Goal: Information Seeking & Learning: Find specific fact

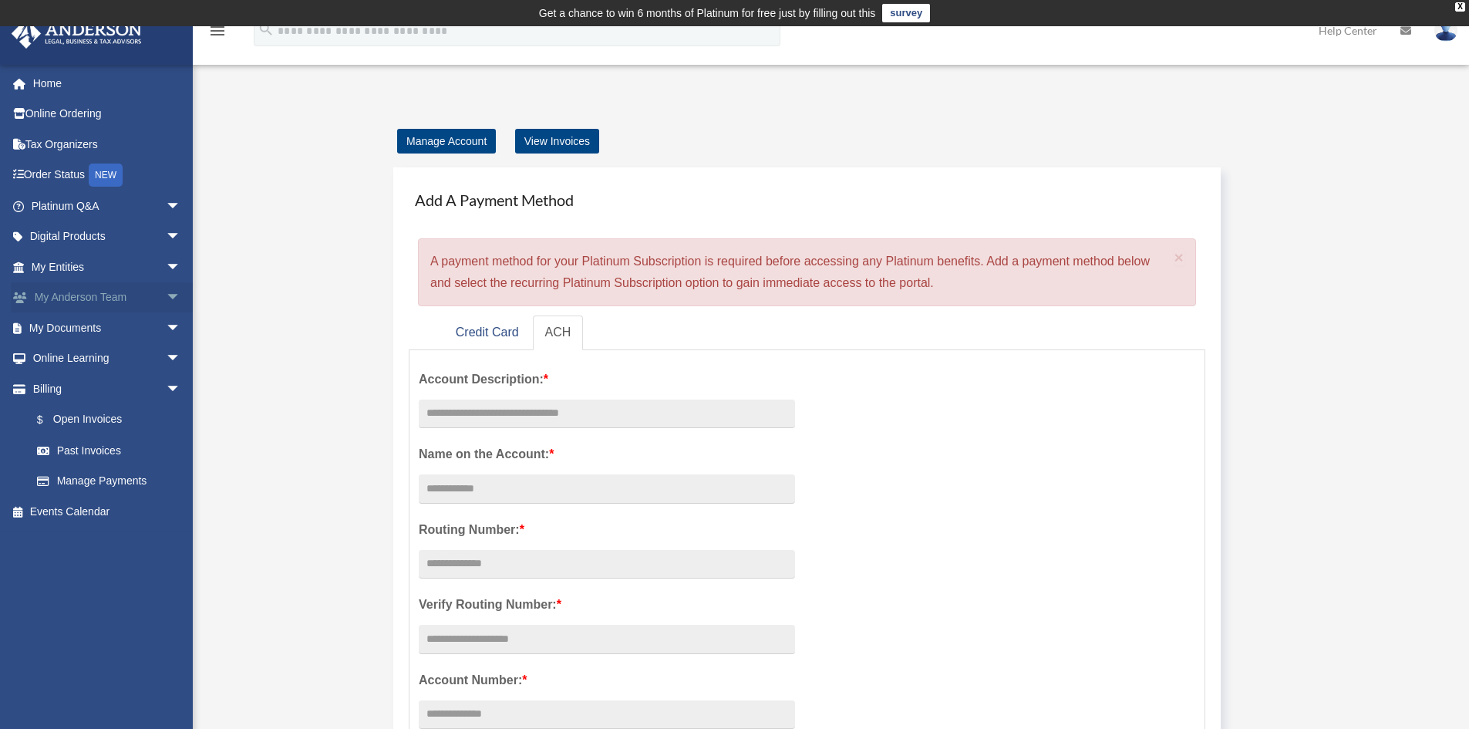
click at [166, 292] on span "arrow_drop_down" at bounding box center [181, 298] width 31 height 32
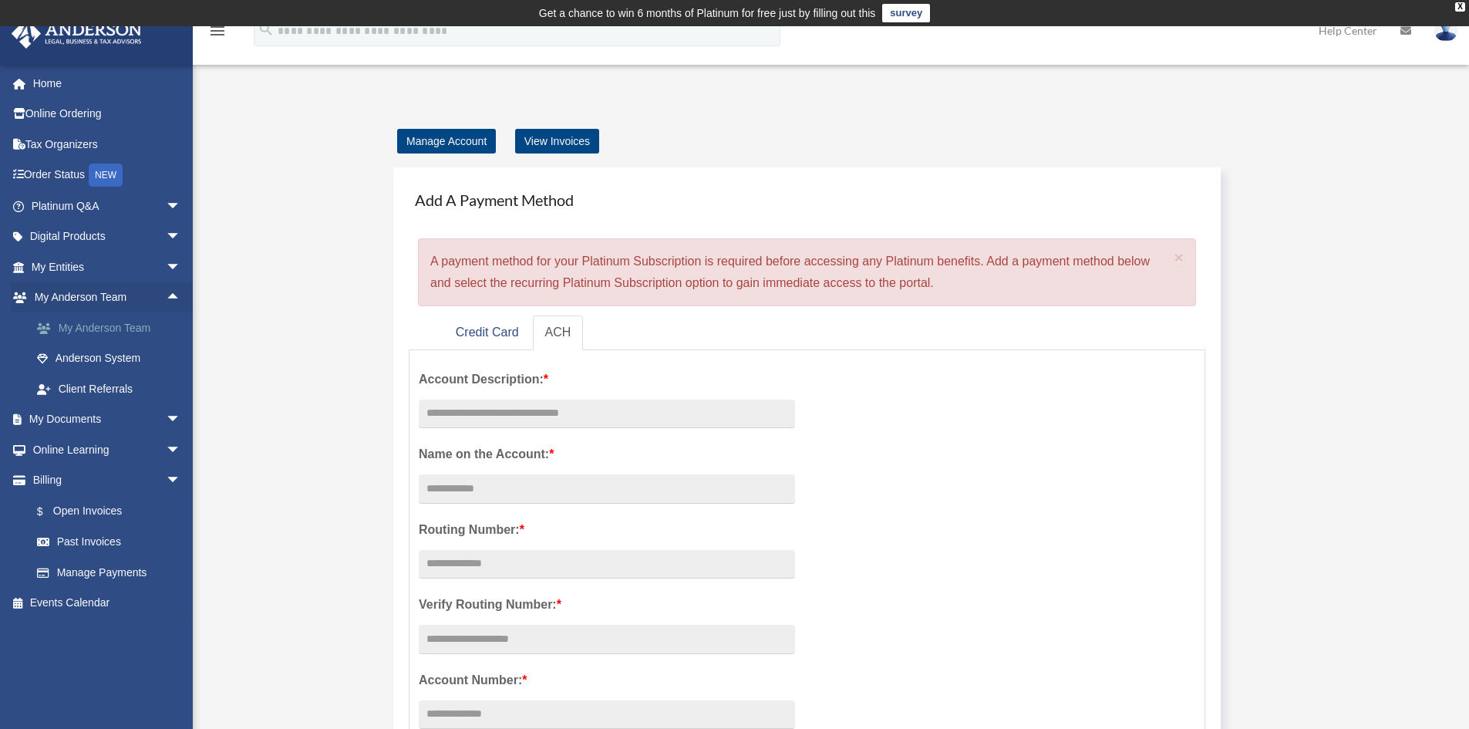
click at [98, 326] on link "My Anderson Team" at bounding box center [113, 327] width 183 height 31
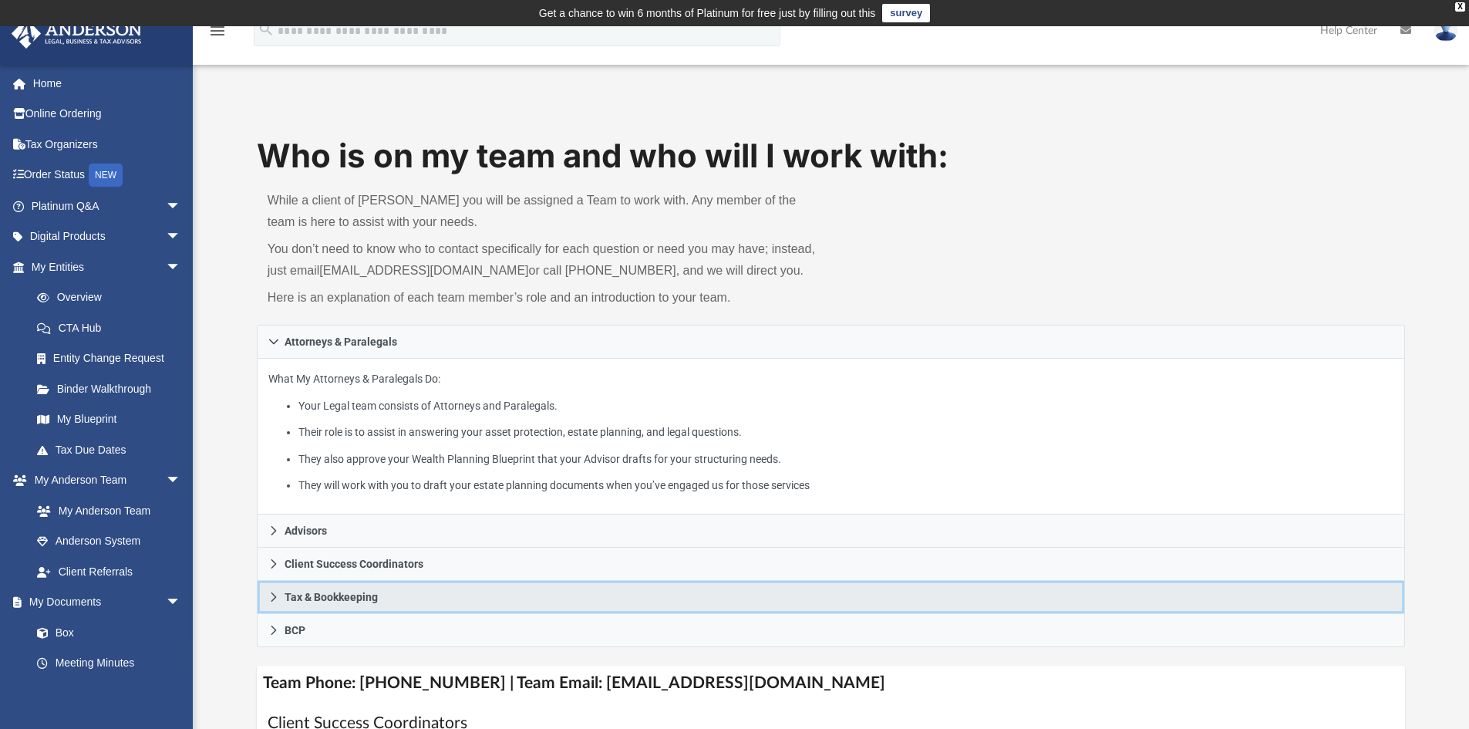
click at [298, 592] on span "Tax & Bookkeeping" at bounding box center [331, 597] width 93 height 11
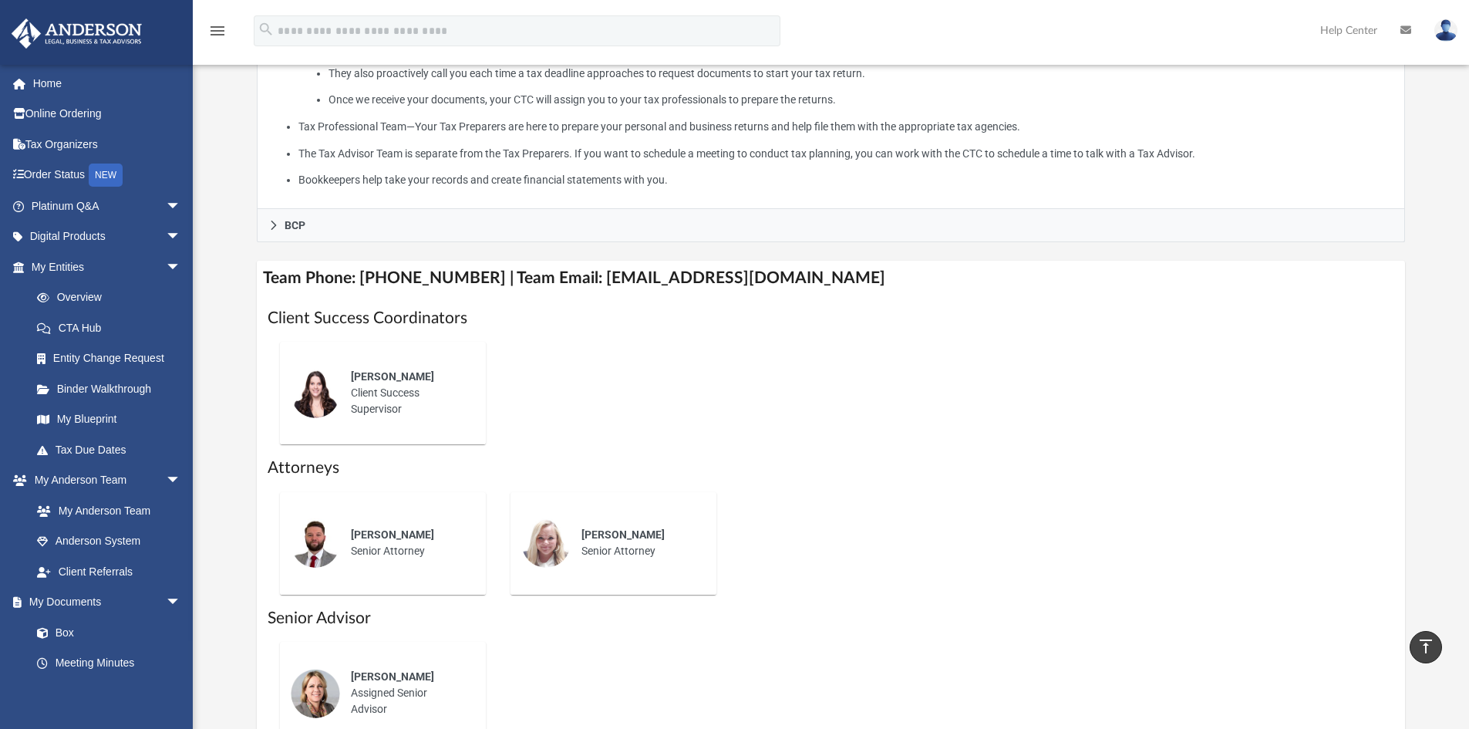
scroll to position [386, 0]
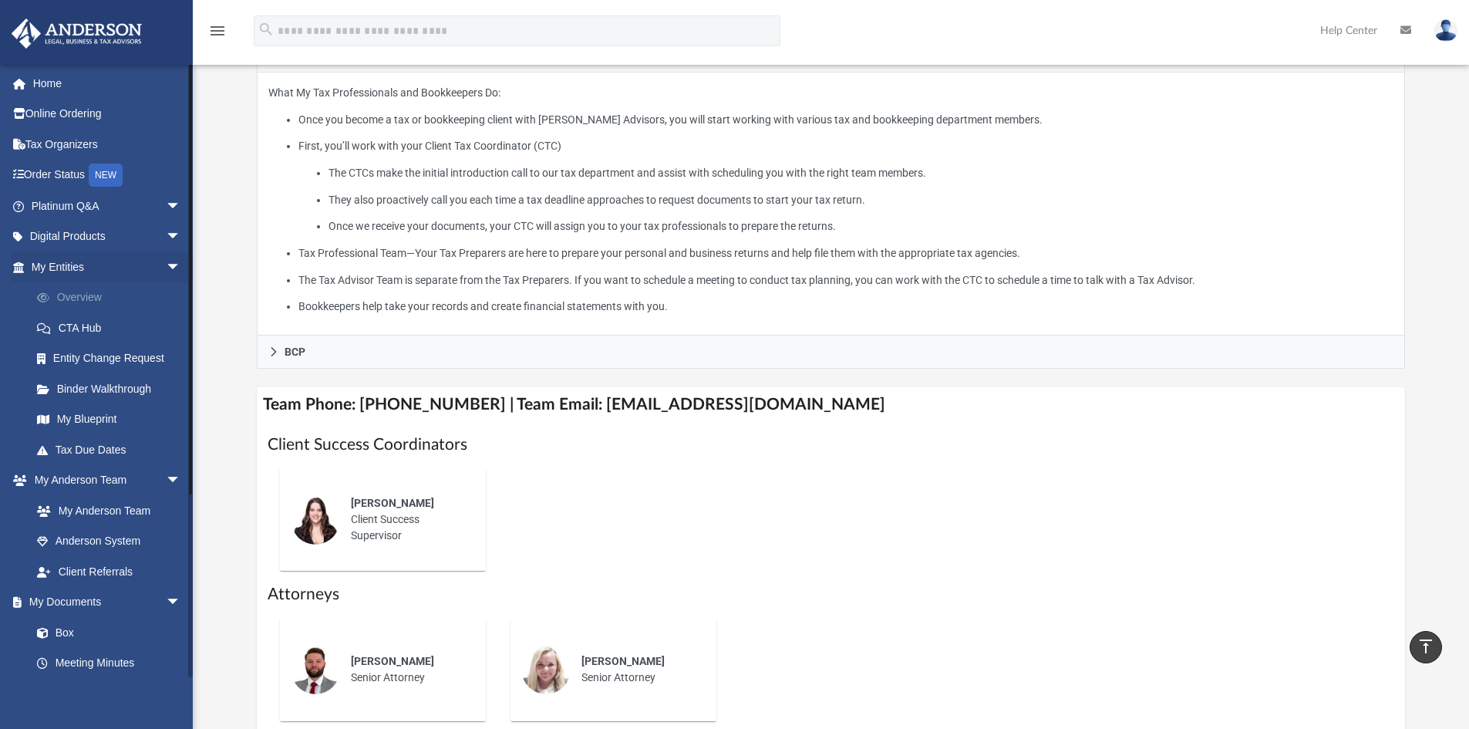
click at [76, 292] on link "Overview" at bounding box center [113, 297] width 183 height 31
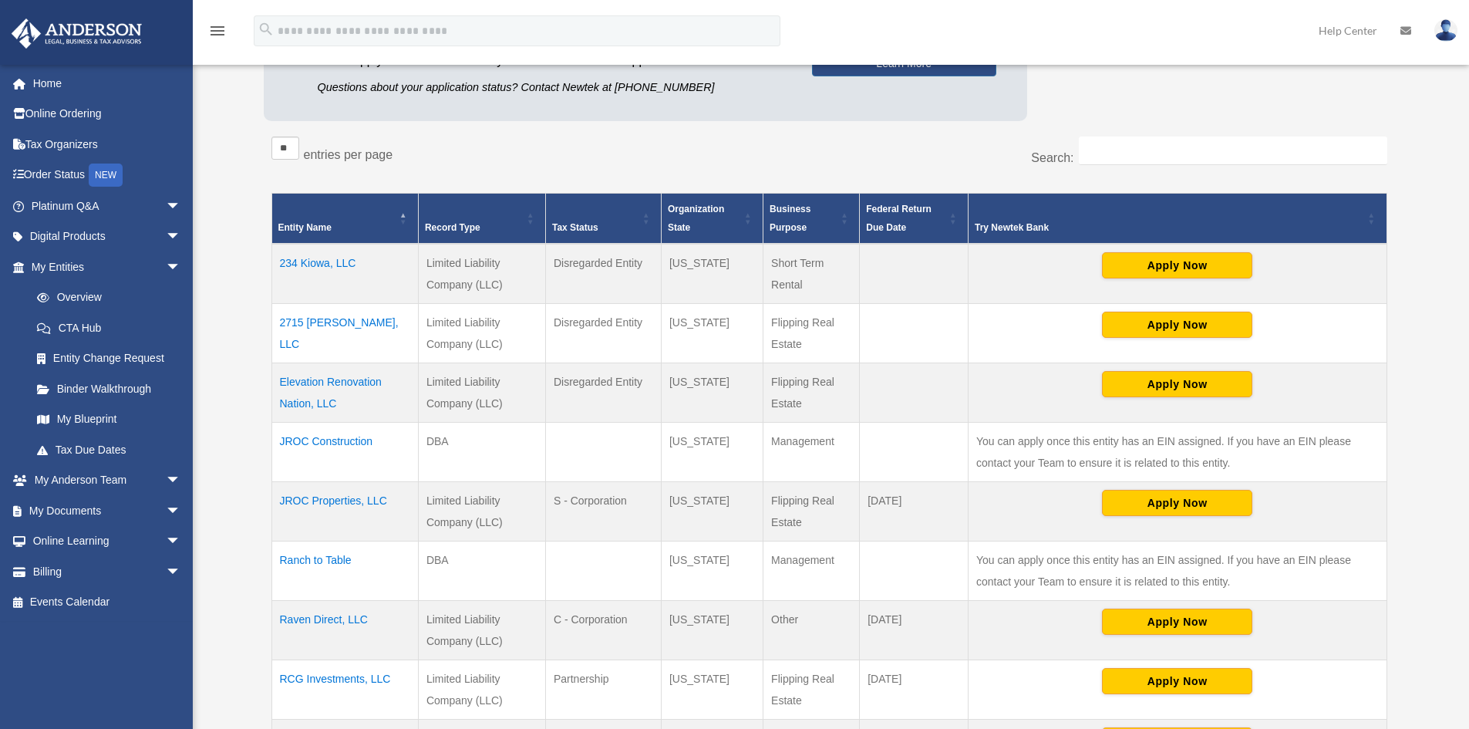
scroll to position [258, 0]
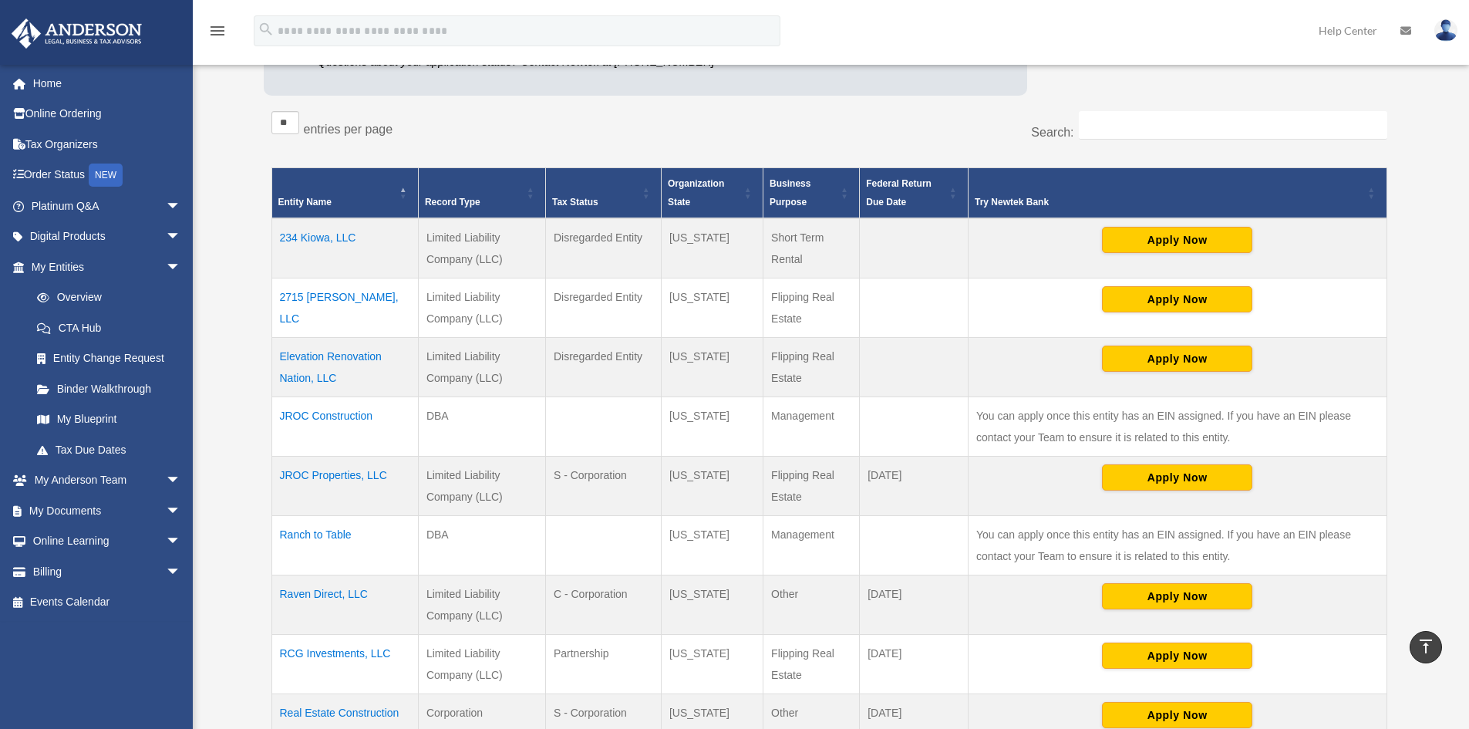
click at [340, 470] on td "JROC Properties, LLC" at bounding box center [344, 486] width 147 height 59
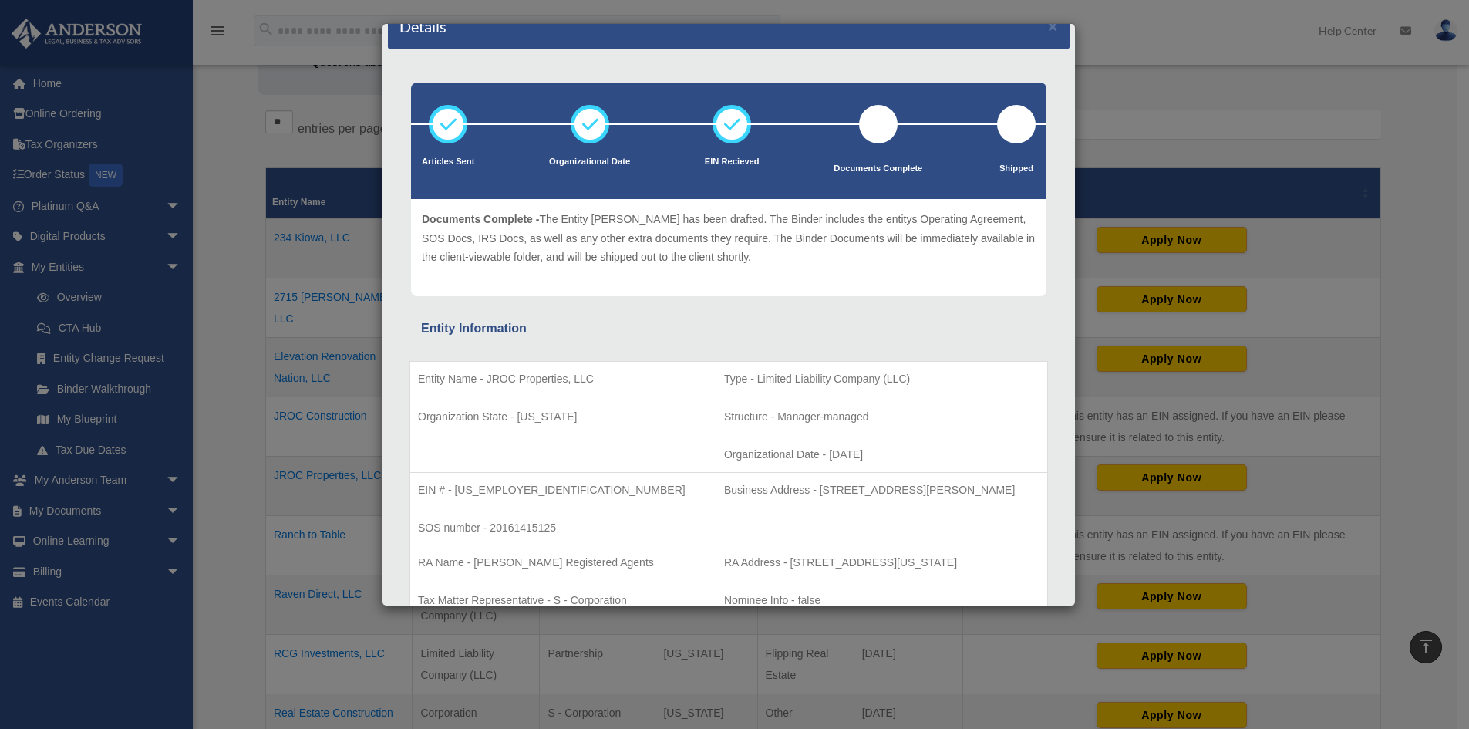
scroll to position [0, 0]
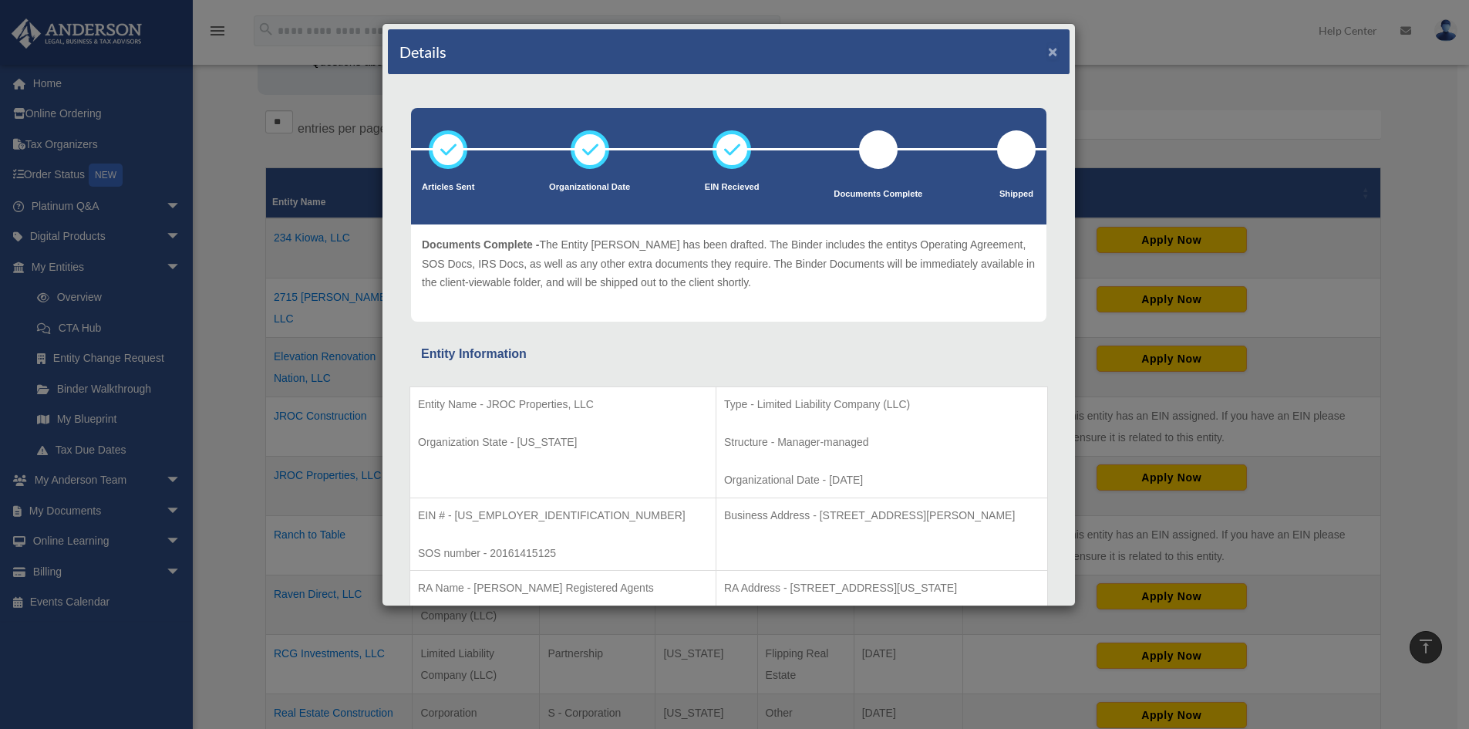
click at [1048, 50] on button "×" at bounding box center [1053, 51] width 10 height 16
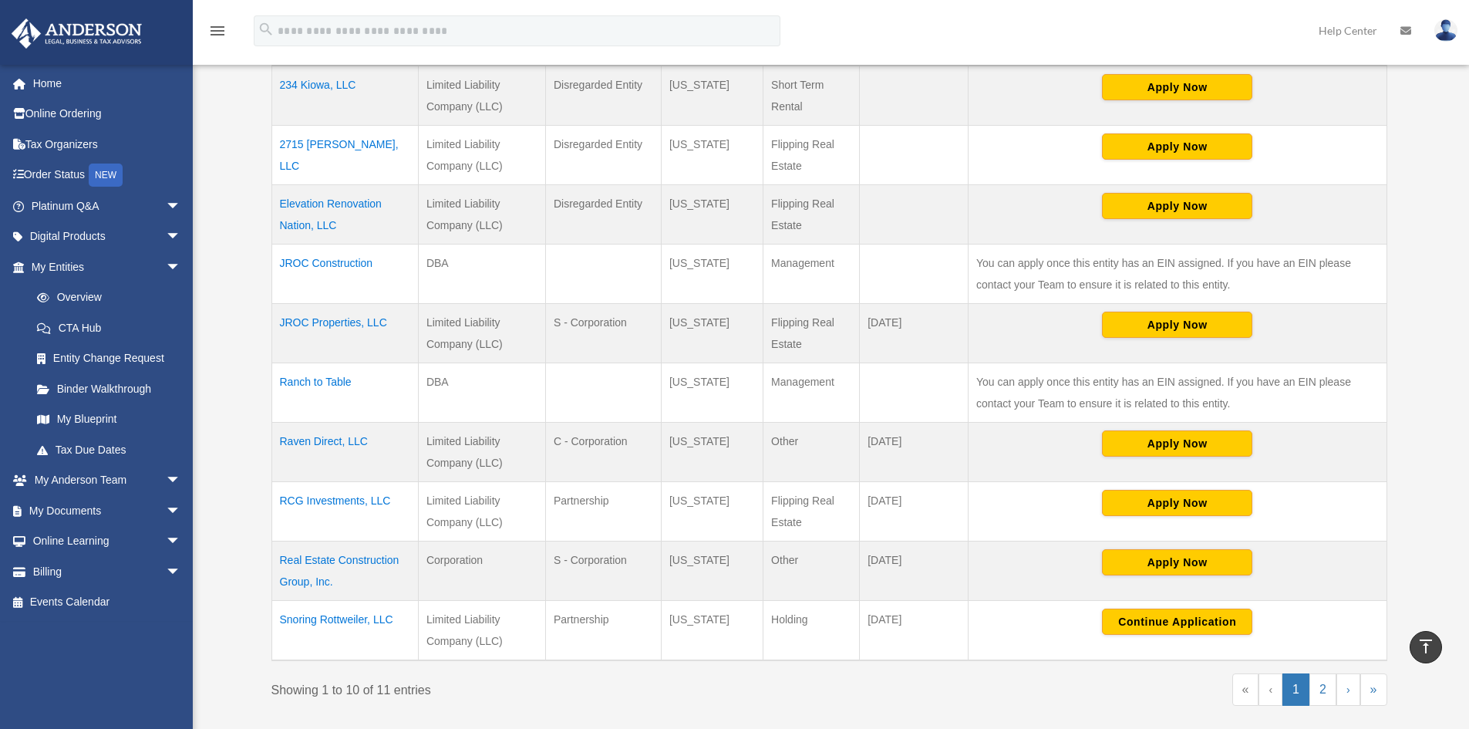
scroll to position [412, 0]
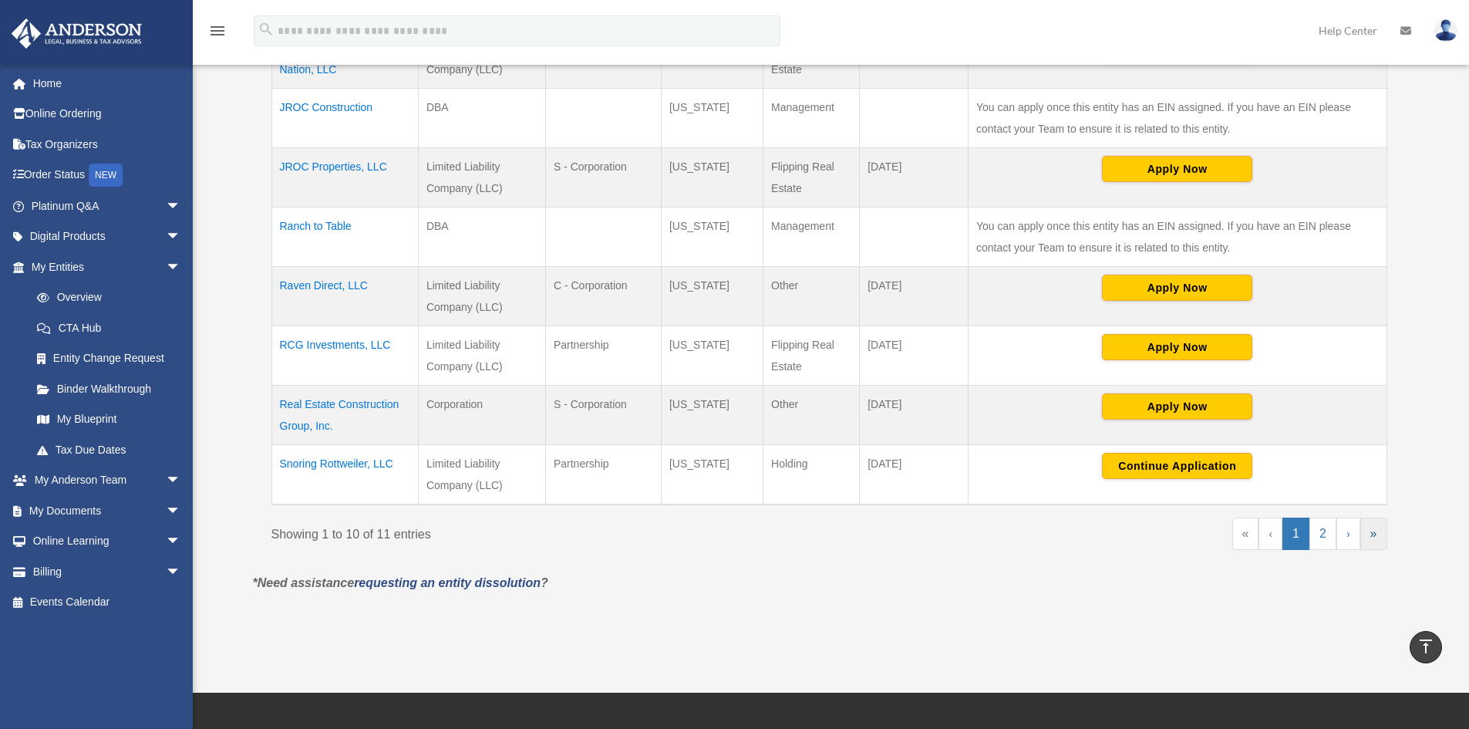
click at [1380, 529] on link "»" at bounding box center [1373, 533] width 27 height 32
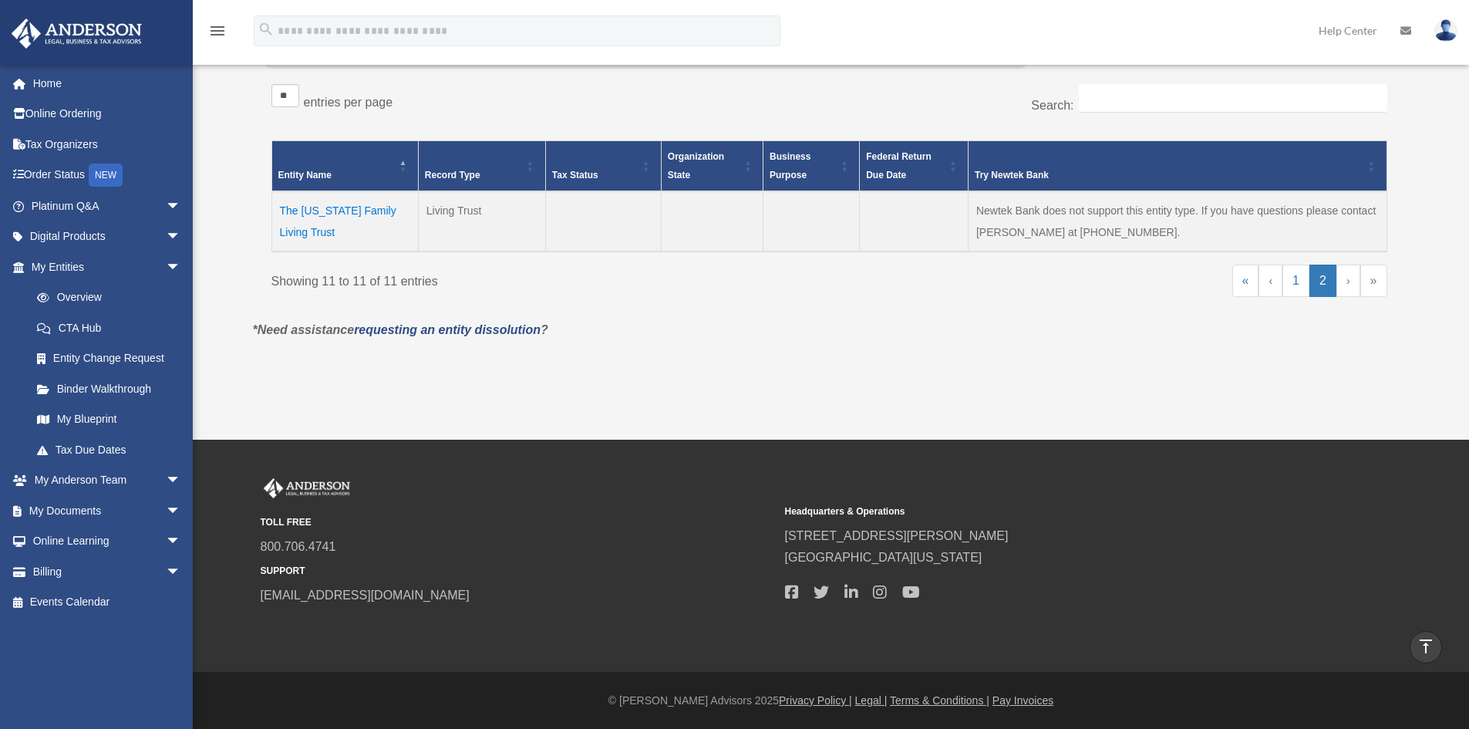
scroll to position [285, 0]
click at [370, 208] on td "The Montana Family Living Trust" at bounding box center [344, 221] width 147 height 60
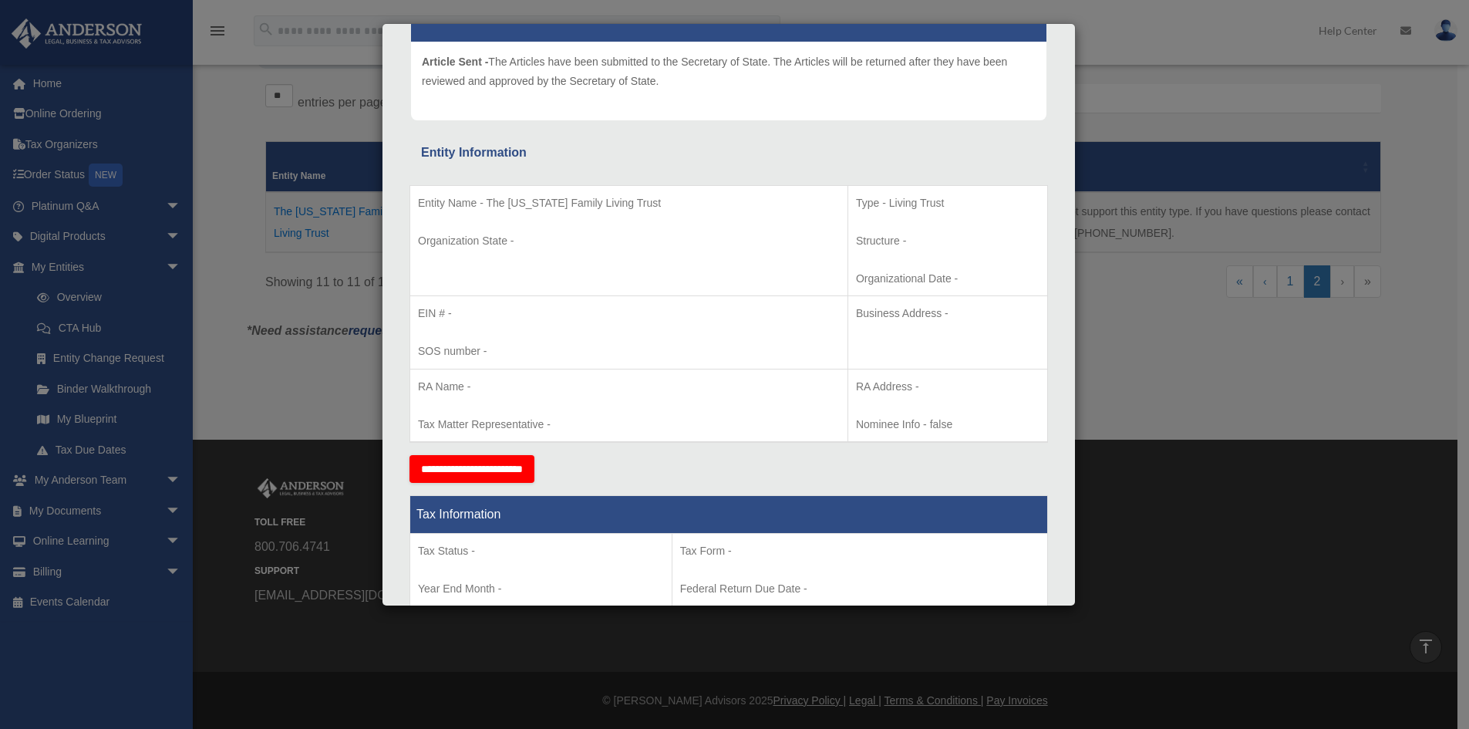
scroll to position [0, 0]
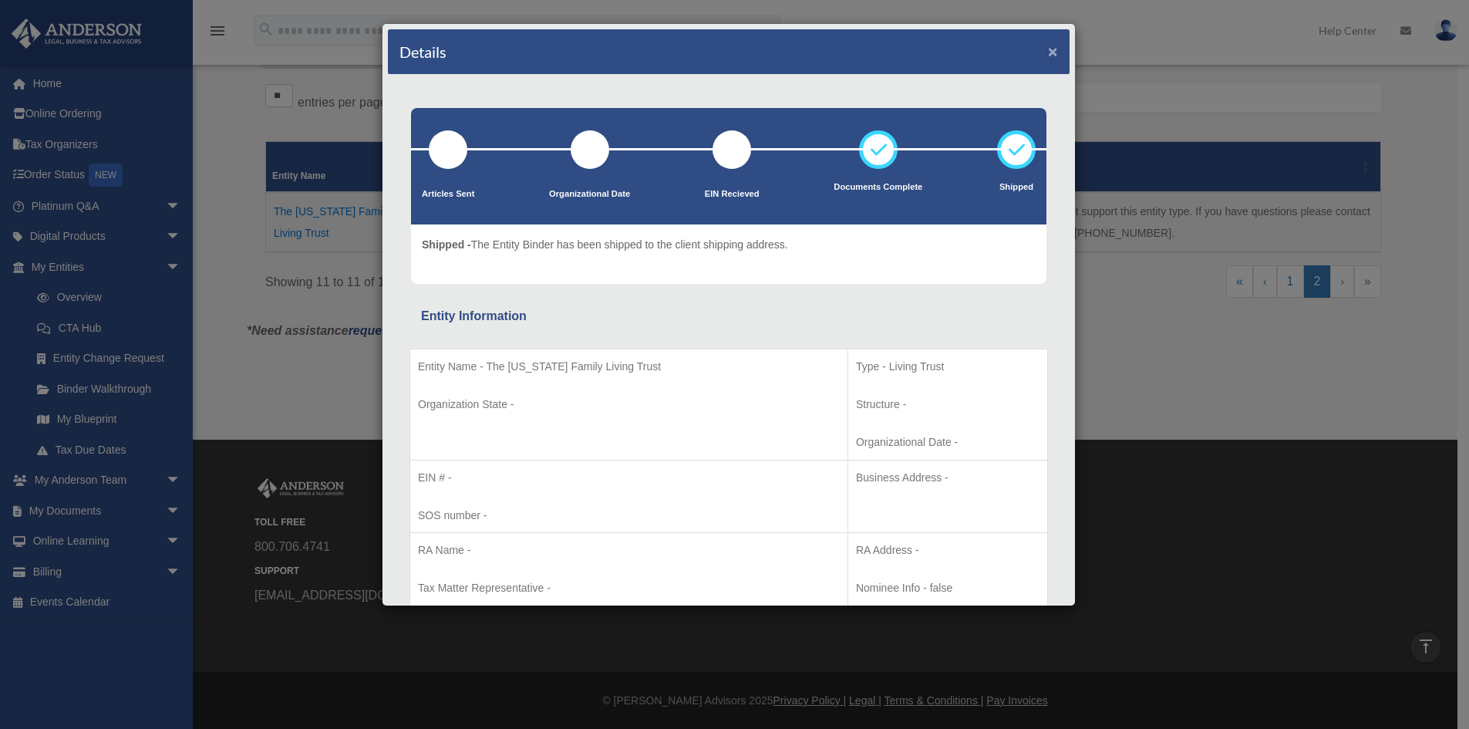
click at [1048, 51] on button "×" at bounding box center [1053, 51] width 10 height 16
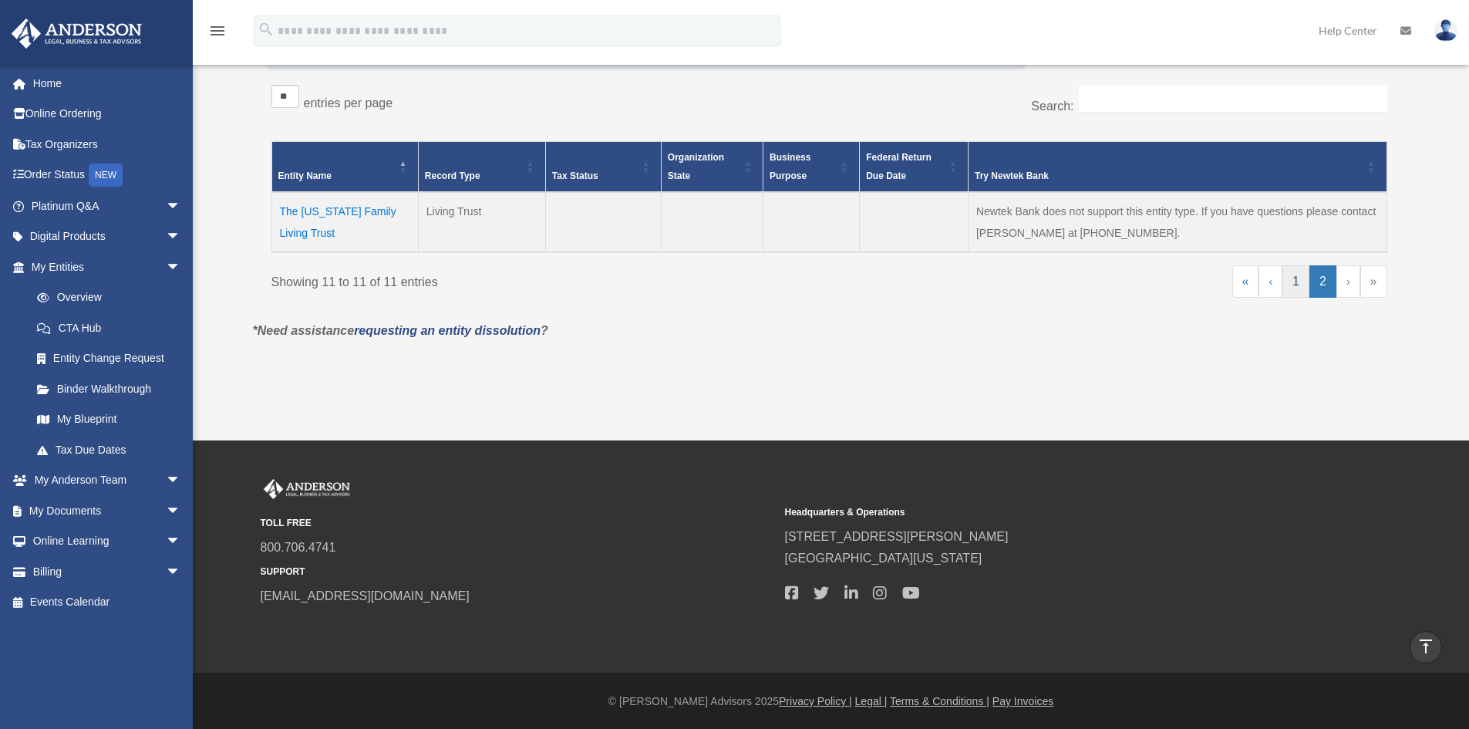
click at [1294, 281] on link "1" at bounding box center [1296, 281] width 27 height 32
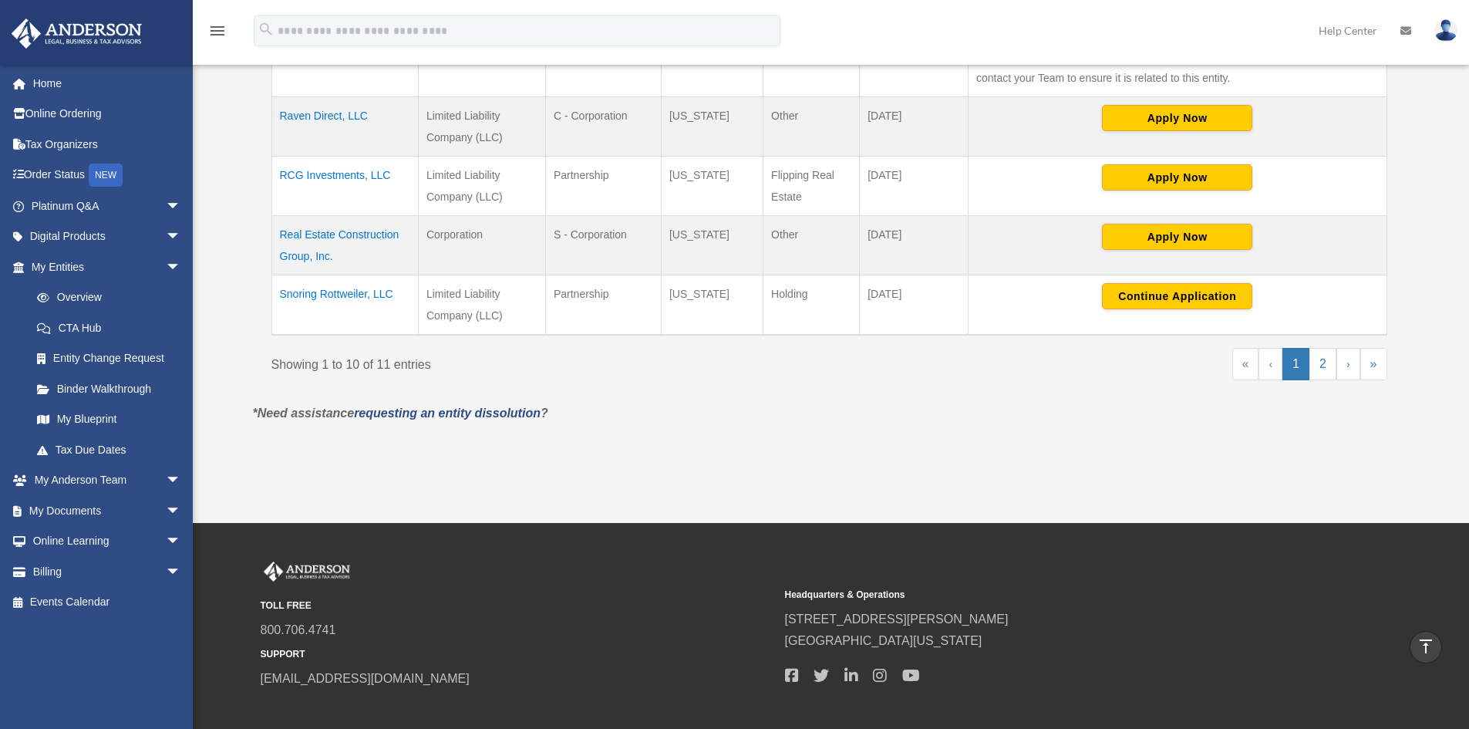
click at [360, 295] on td "Snoring Rottweiler, LLC" at bounding box center [344, 305] width 147 height 60
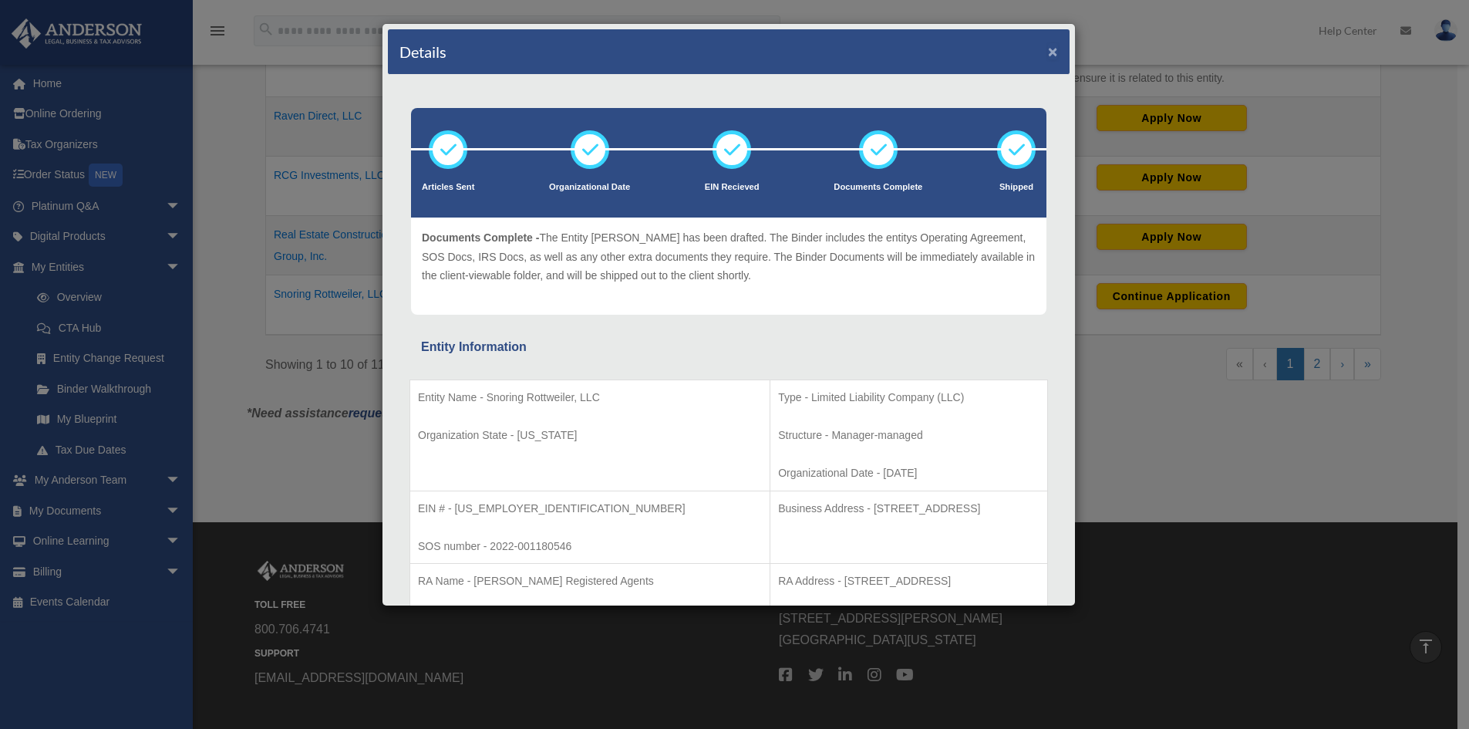
click at [1048, 51] on button "×" at bounding box center [1053, 51] width 10 height 16
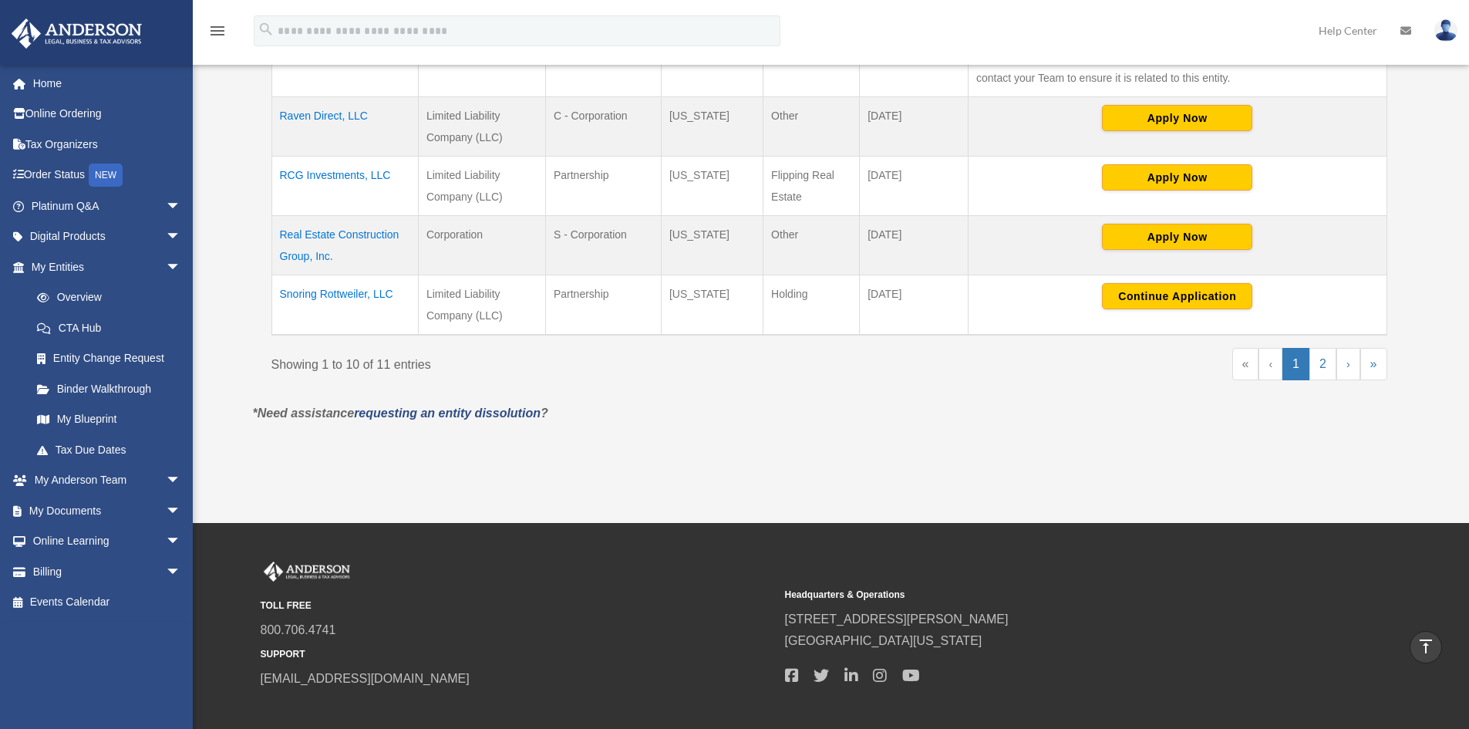
click at [333, 238] on td "Real Estate Construction Group, Inc." at bounding box center [344, 245] width 147 height 59
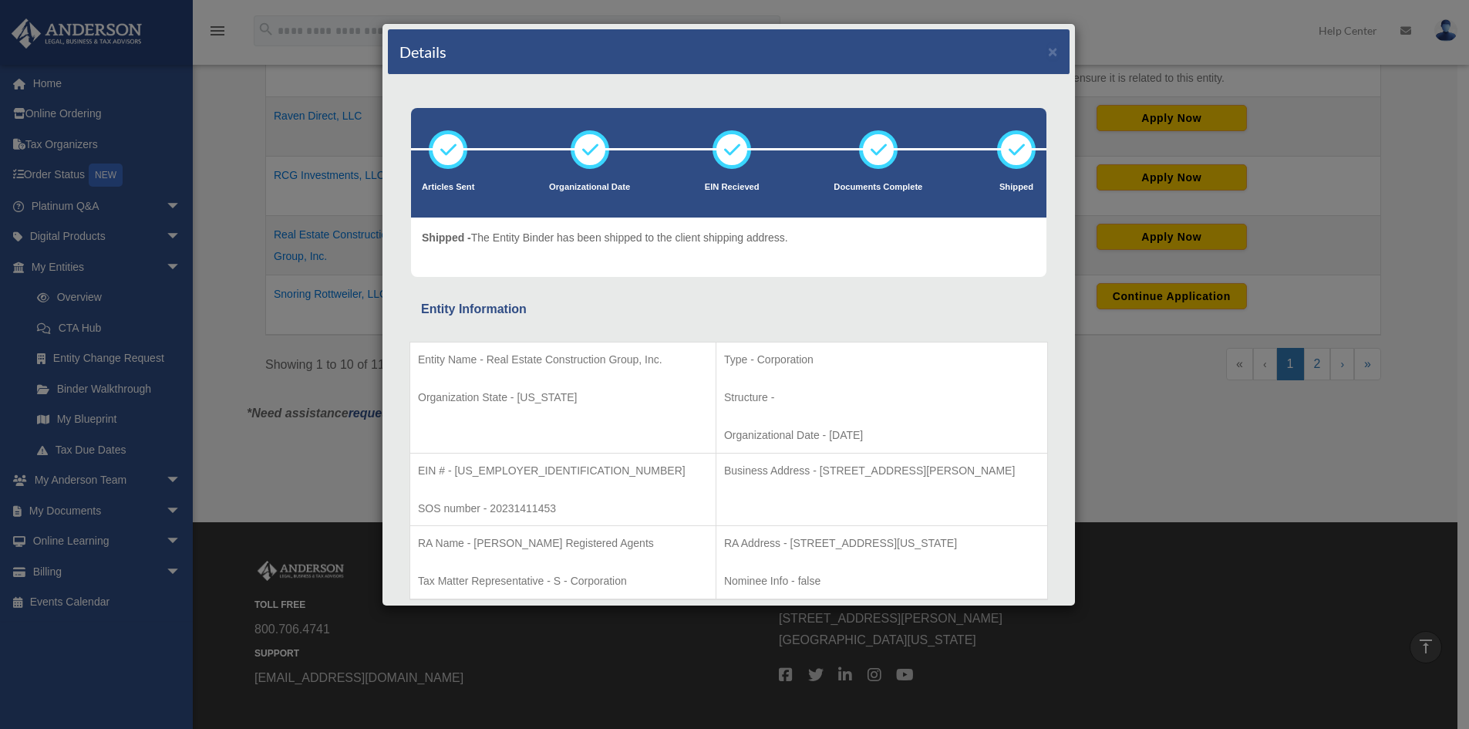
click at [1035, 51] on div "Details ×" at bounding box center [729, 52] width 682 height 46
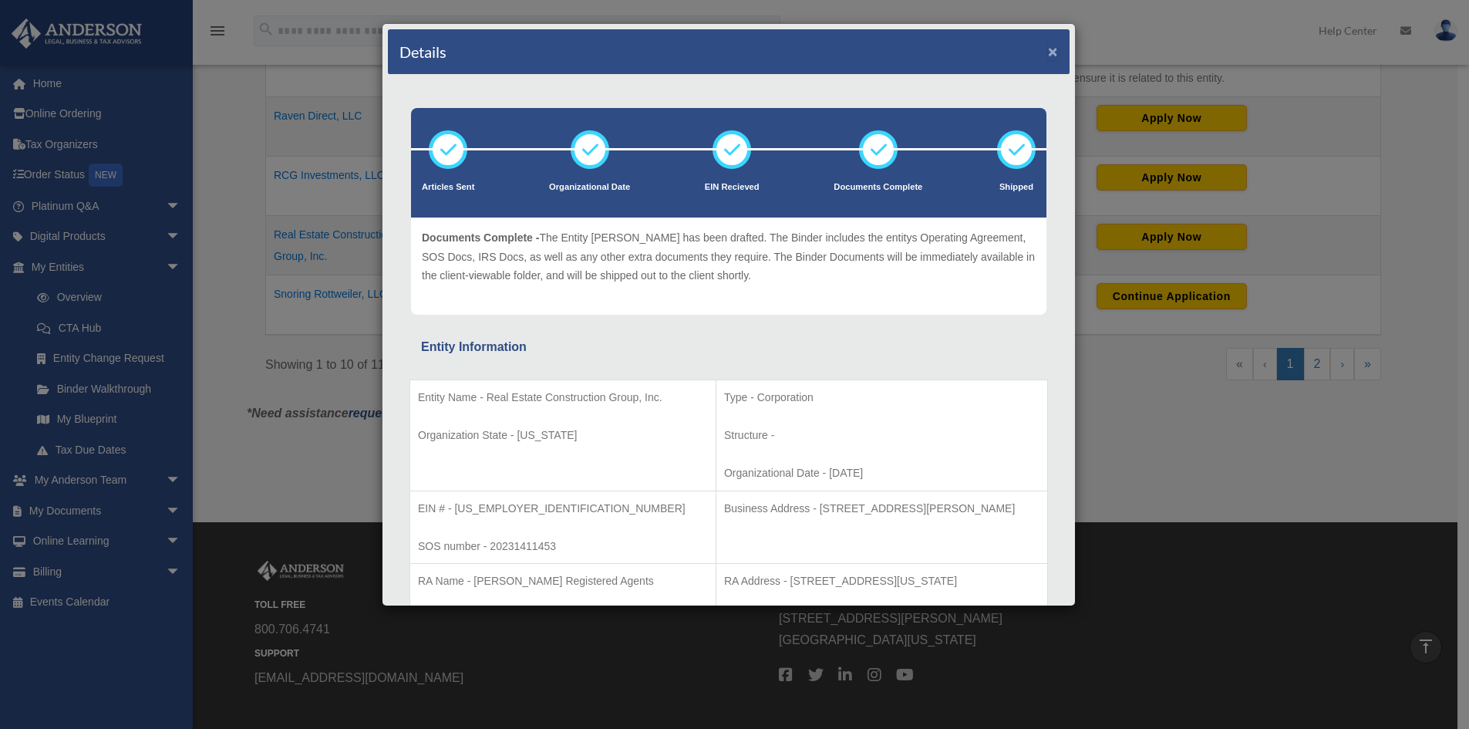
click at [1048, 53] on button "×" at bounding box center [1053, 51] width 10 height 16
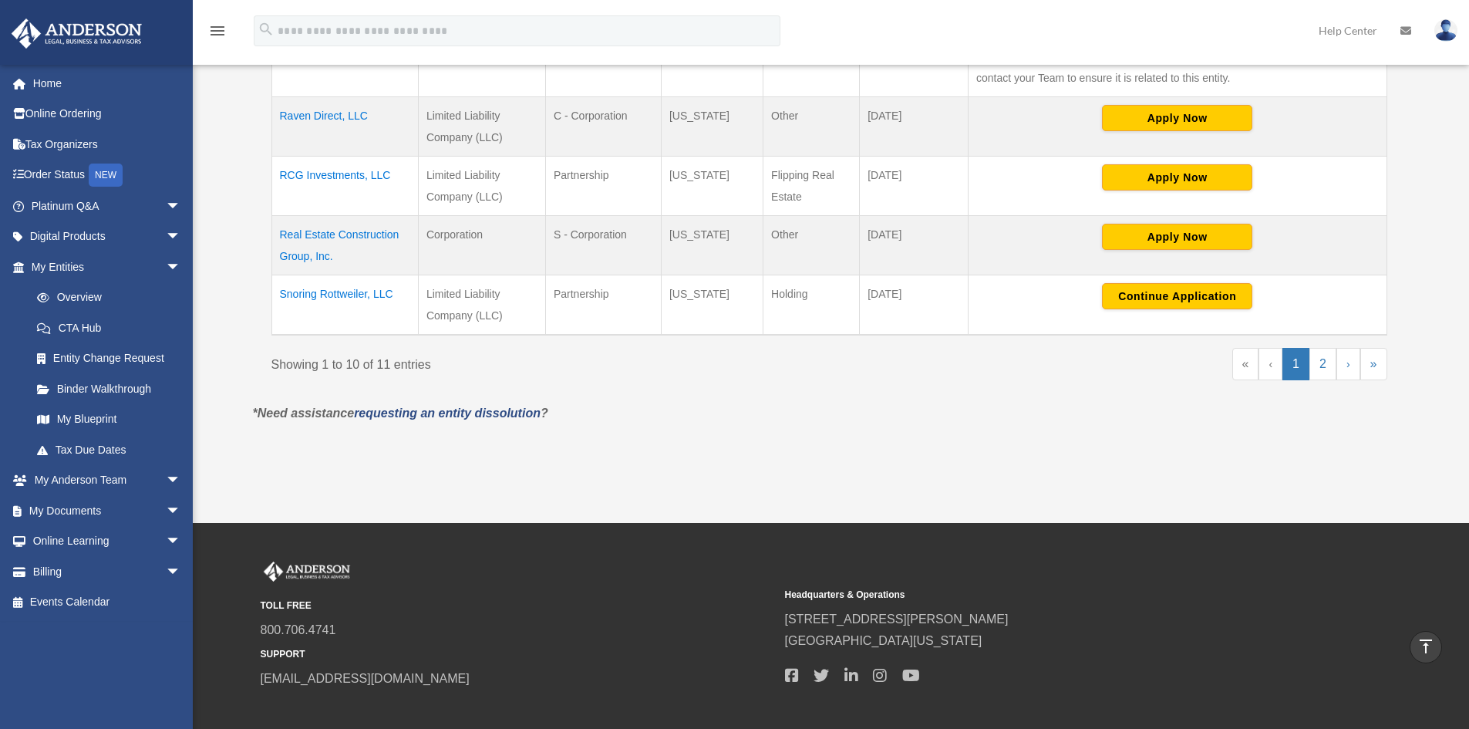
click at [346, 179] on td "RCG Investments, LLC" at bounding box center [344, 186] width 147 height 59
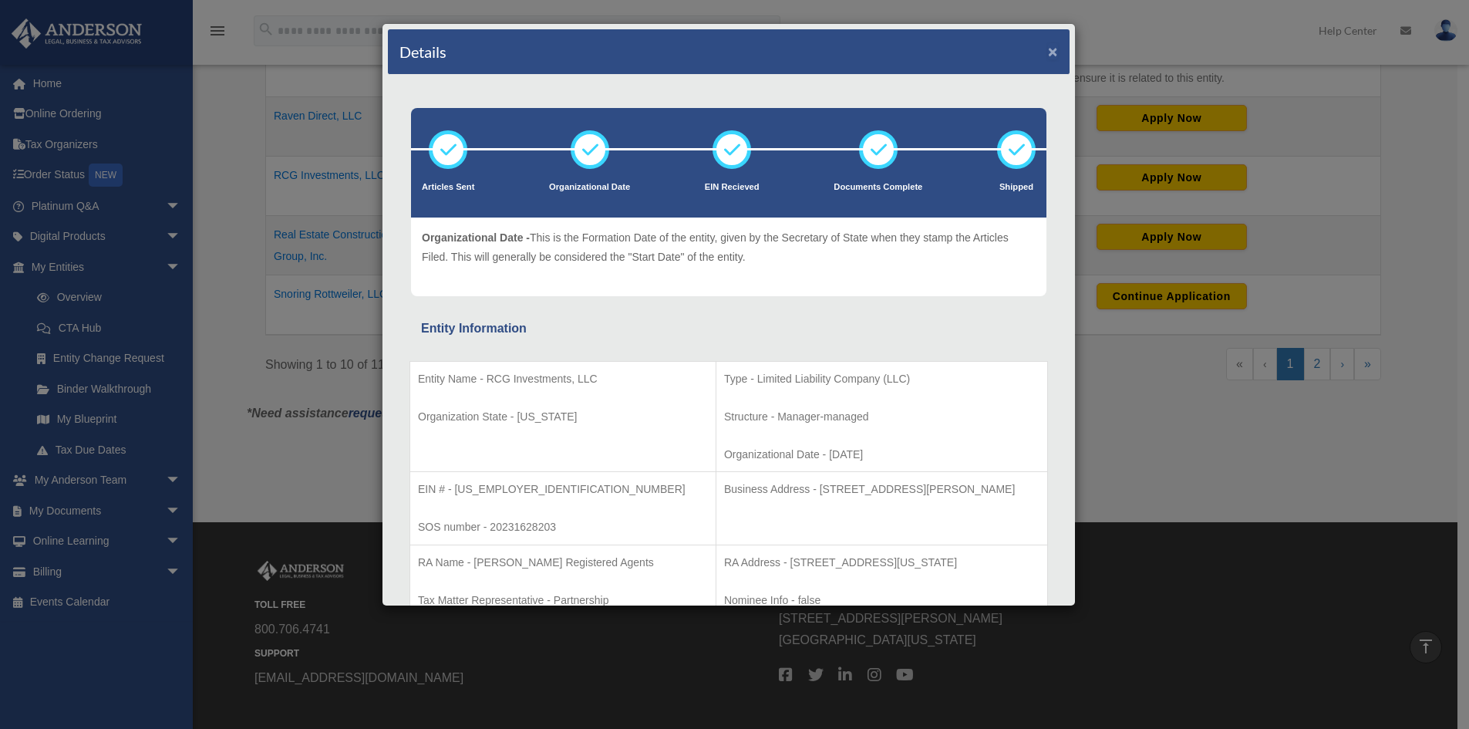
click at [1048, 44] on button "×" at bounding box center [1053, 51] width 10 height 16
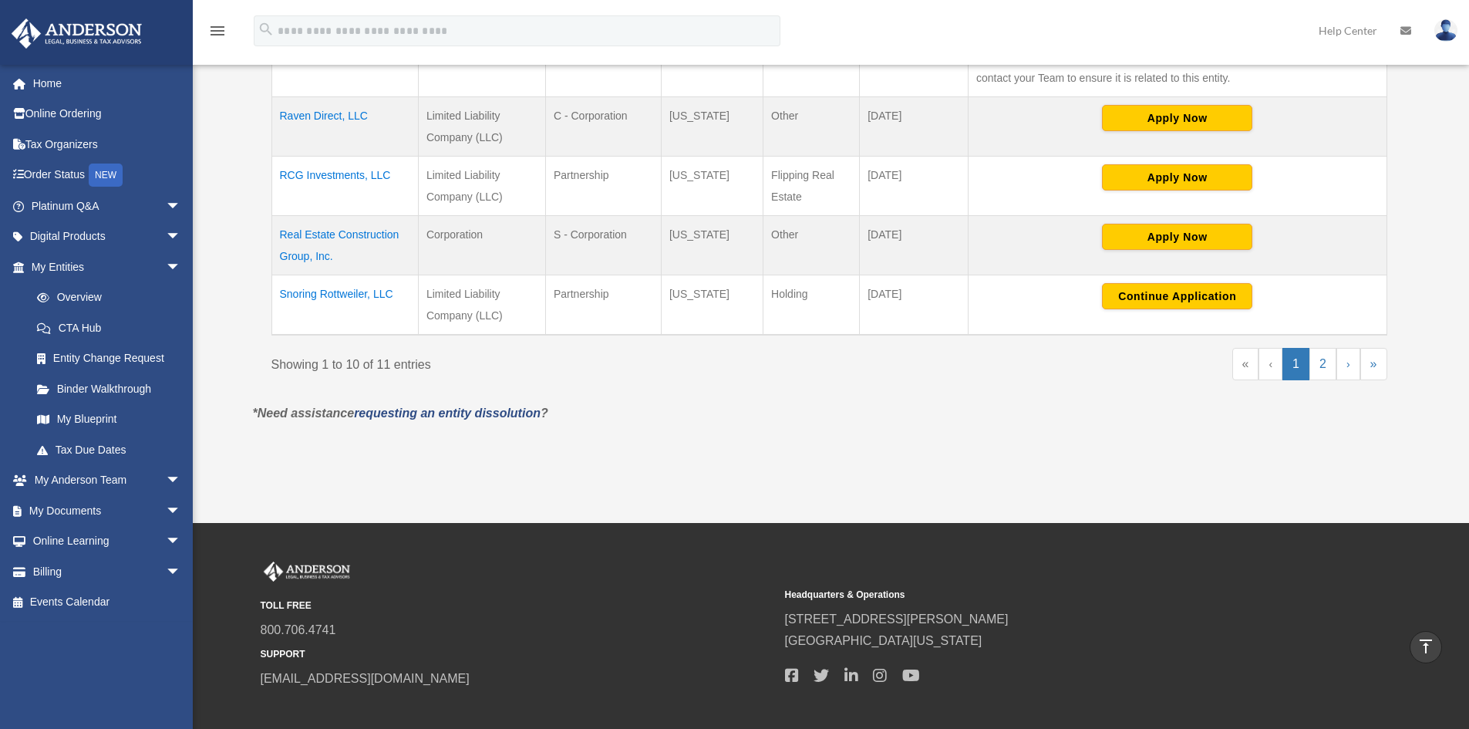
click at [310, 114] on td "Raven Direct, LLC" at bounding box center [344, 126] width 147 height 59
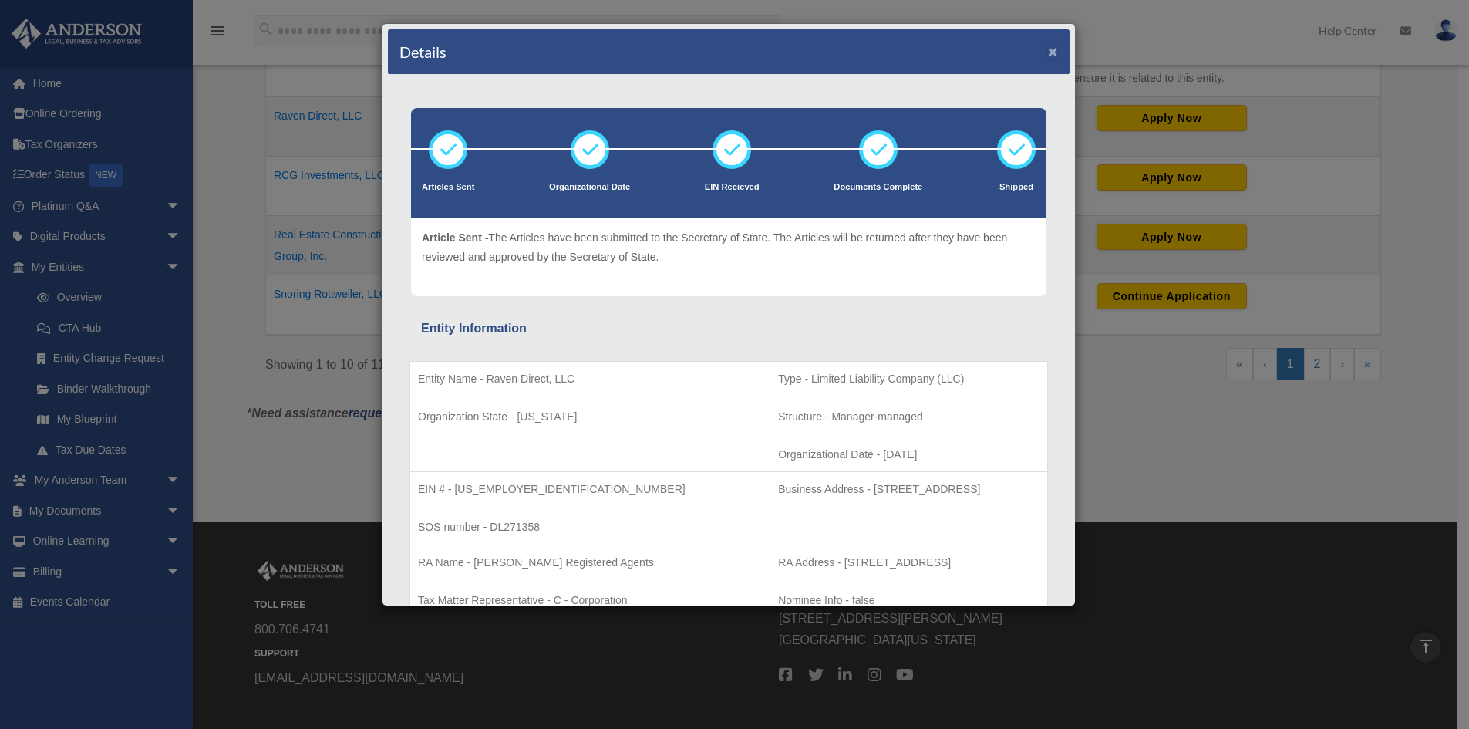
click at [1048, 49] on button "×" at bounding box center [1053, 51] width 10 height 16
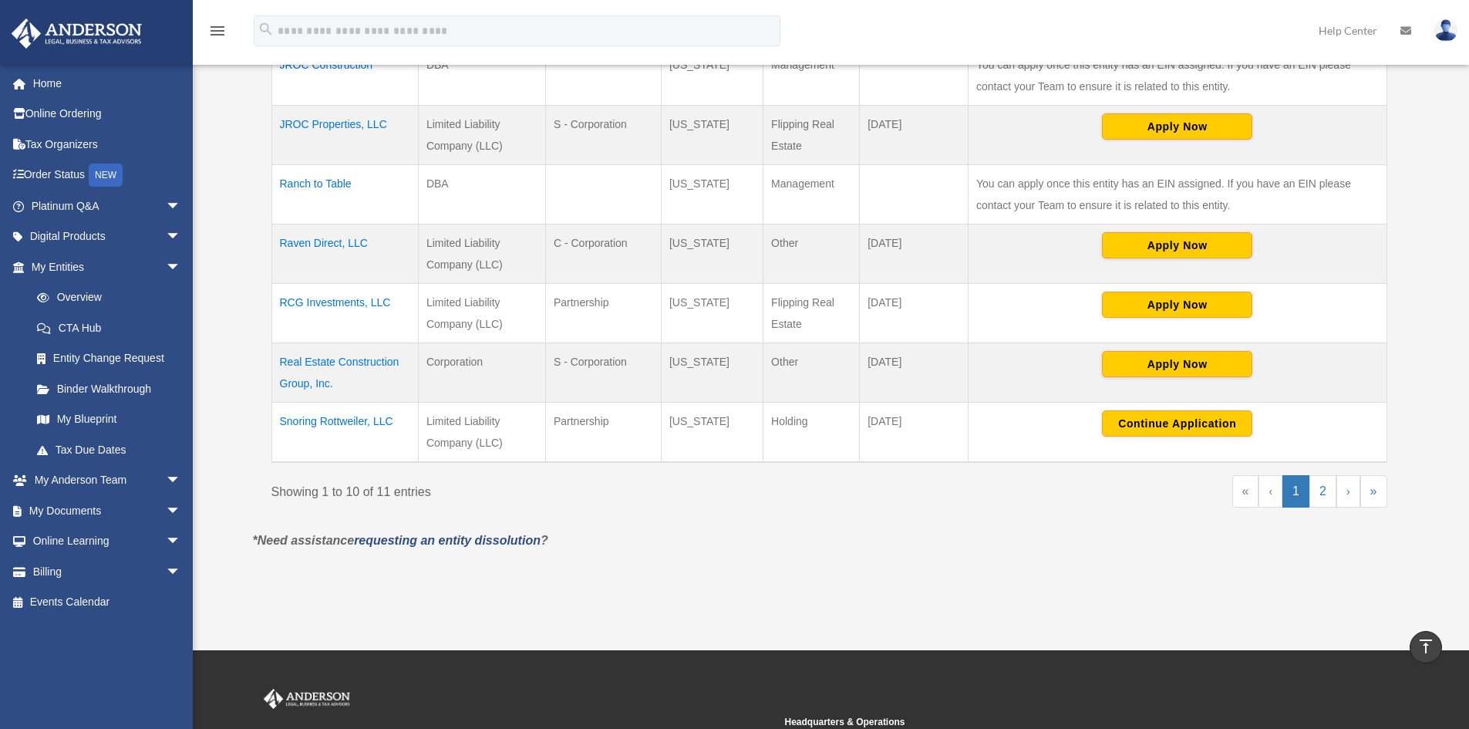
scroll to position [581, 0]
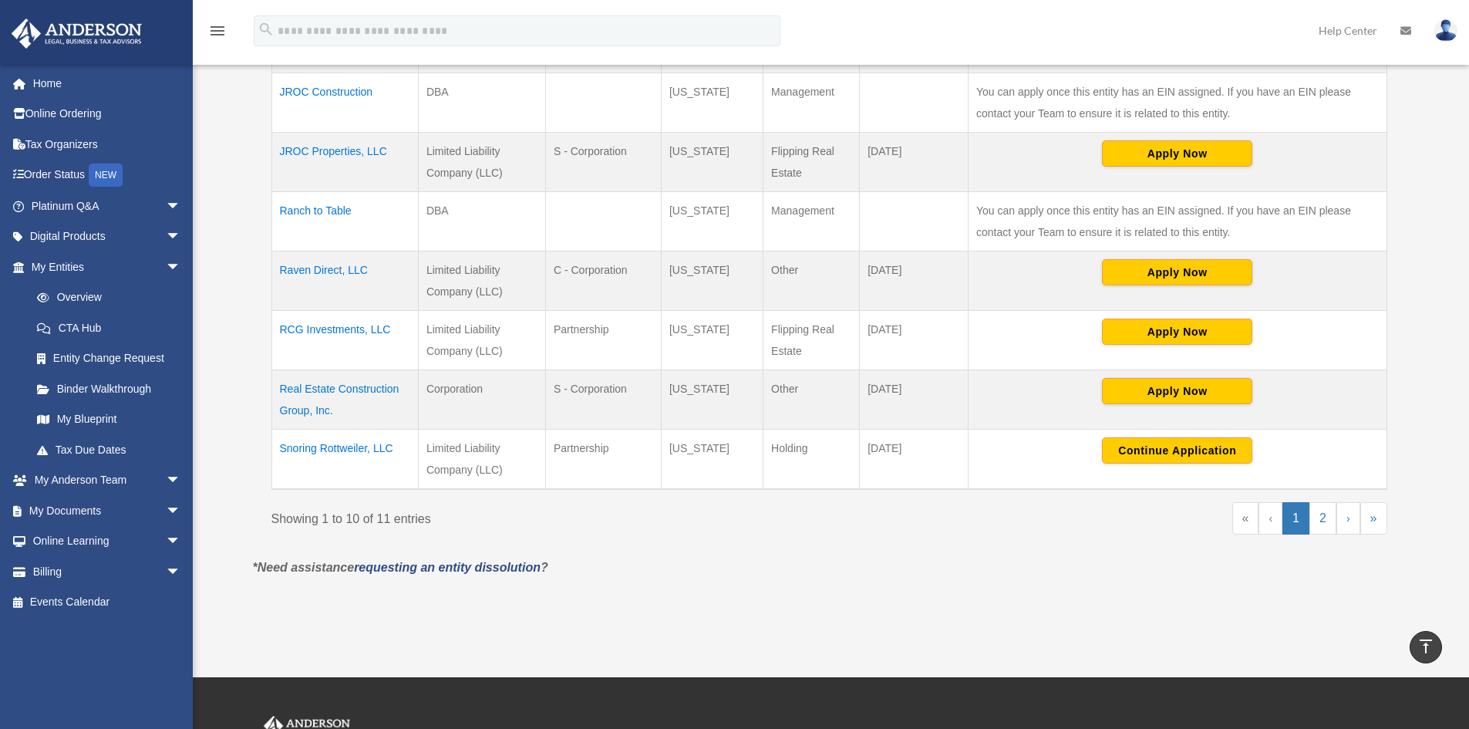
click at [333, 150] on td "JROC Properties, LLC" at bounding box center [344, 162] width 147 height 59
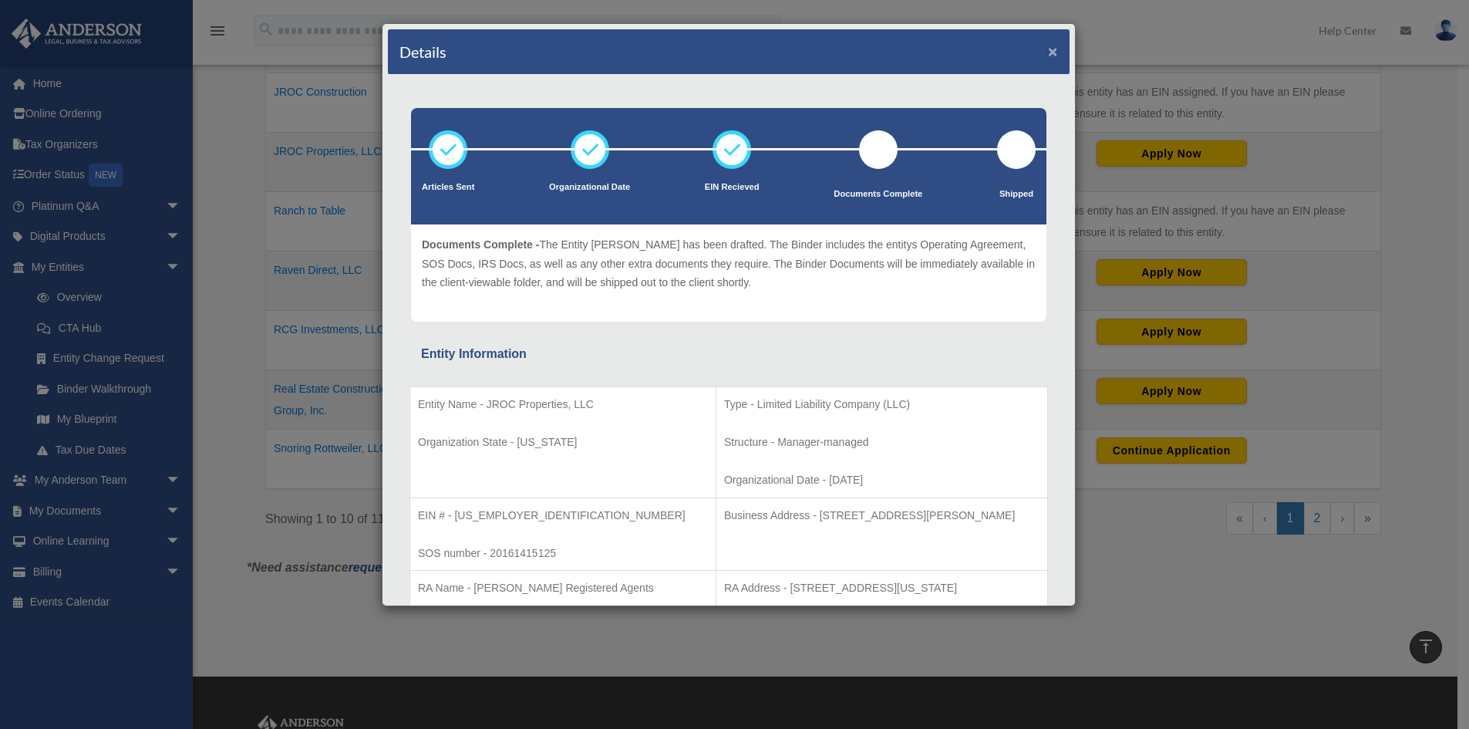
click at [1048, 49] on button "×" at bounding box center [1053, 51] width 10 height 16
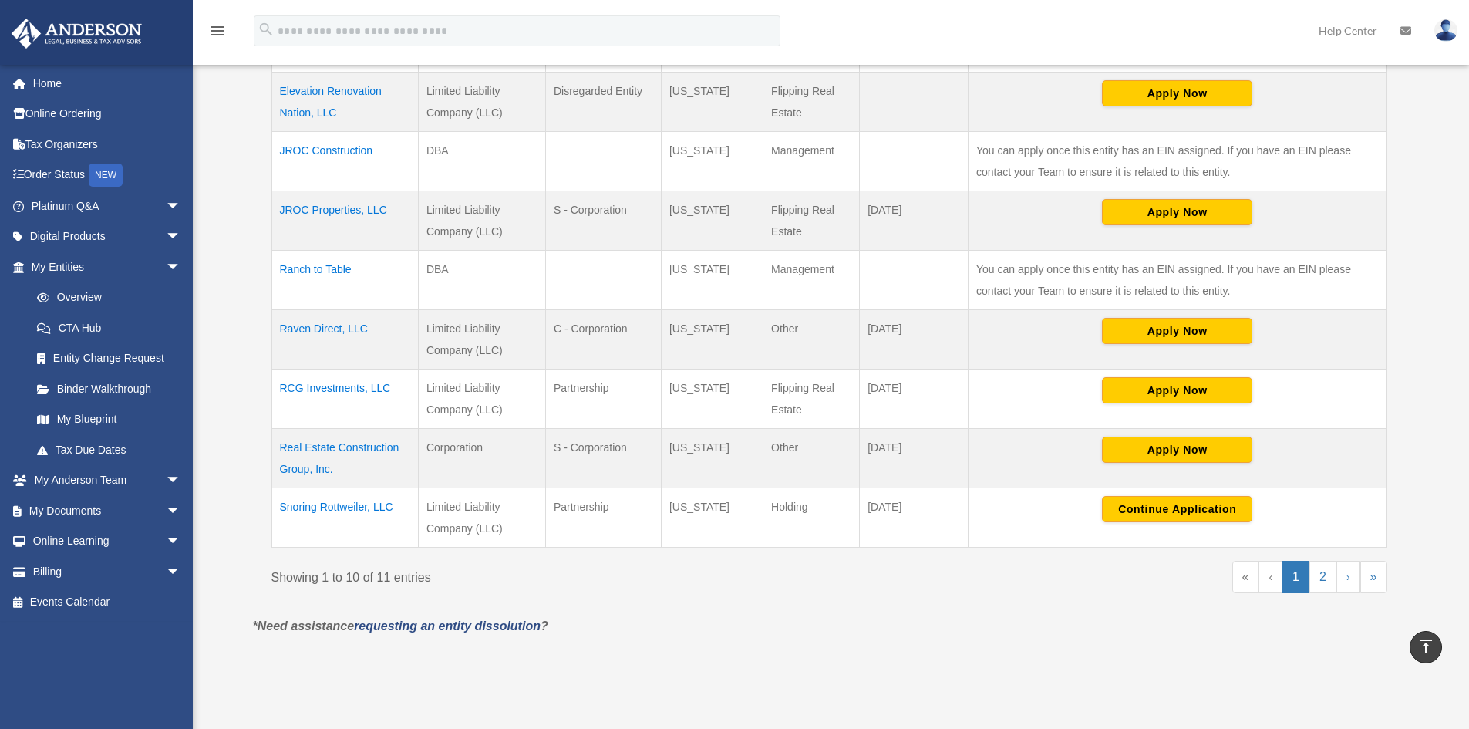
scroll to position [427, 0]
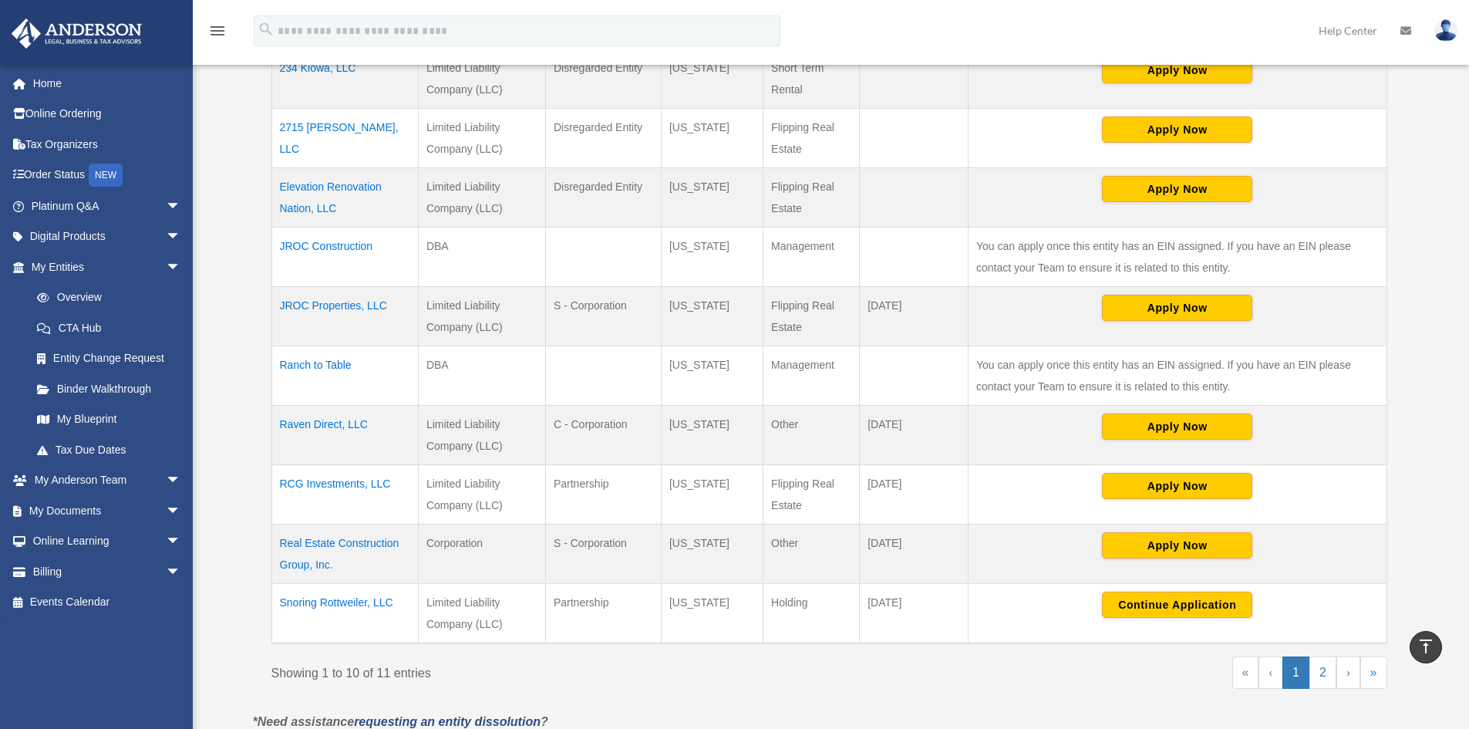
click at [332, 245] on td "JROC Construction" at bounding box center [344, 257] width 147 height 59
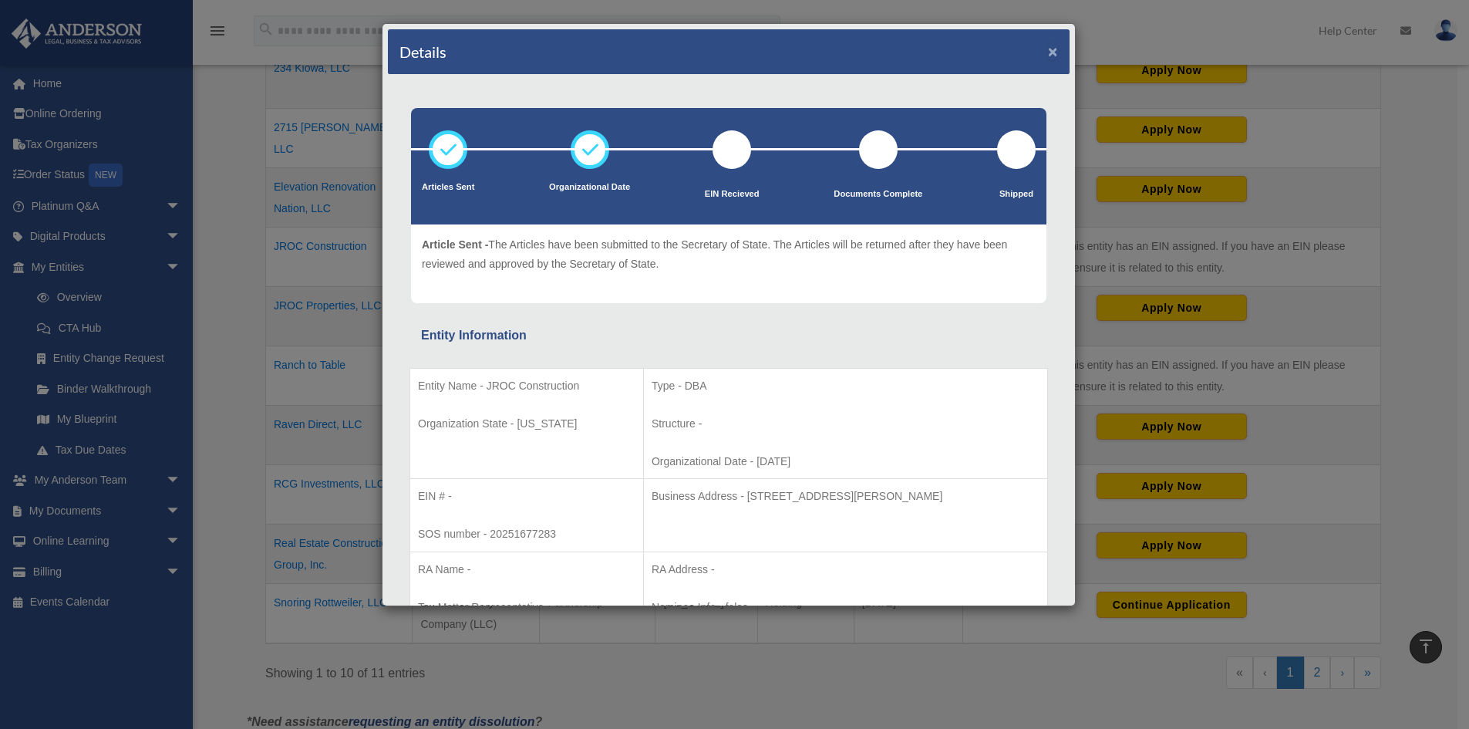
click at [1048, 53] on button "×" at bounding box center [1053, 51] width 10 height 16
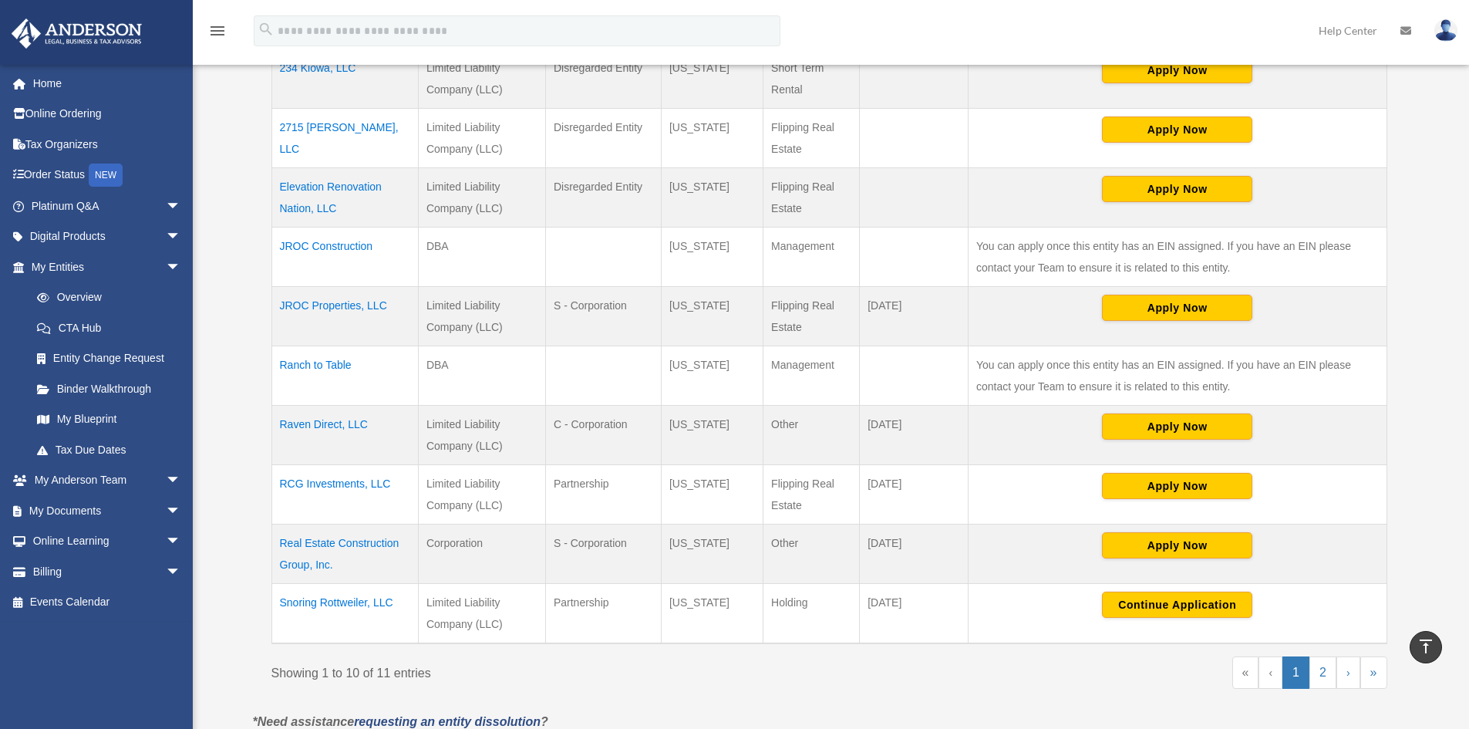
click at [325, 190] on td "Elevation Renovation Nation, LLC" at bounding box center [344, 197] width 147 height 59
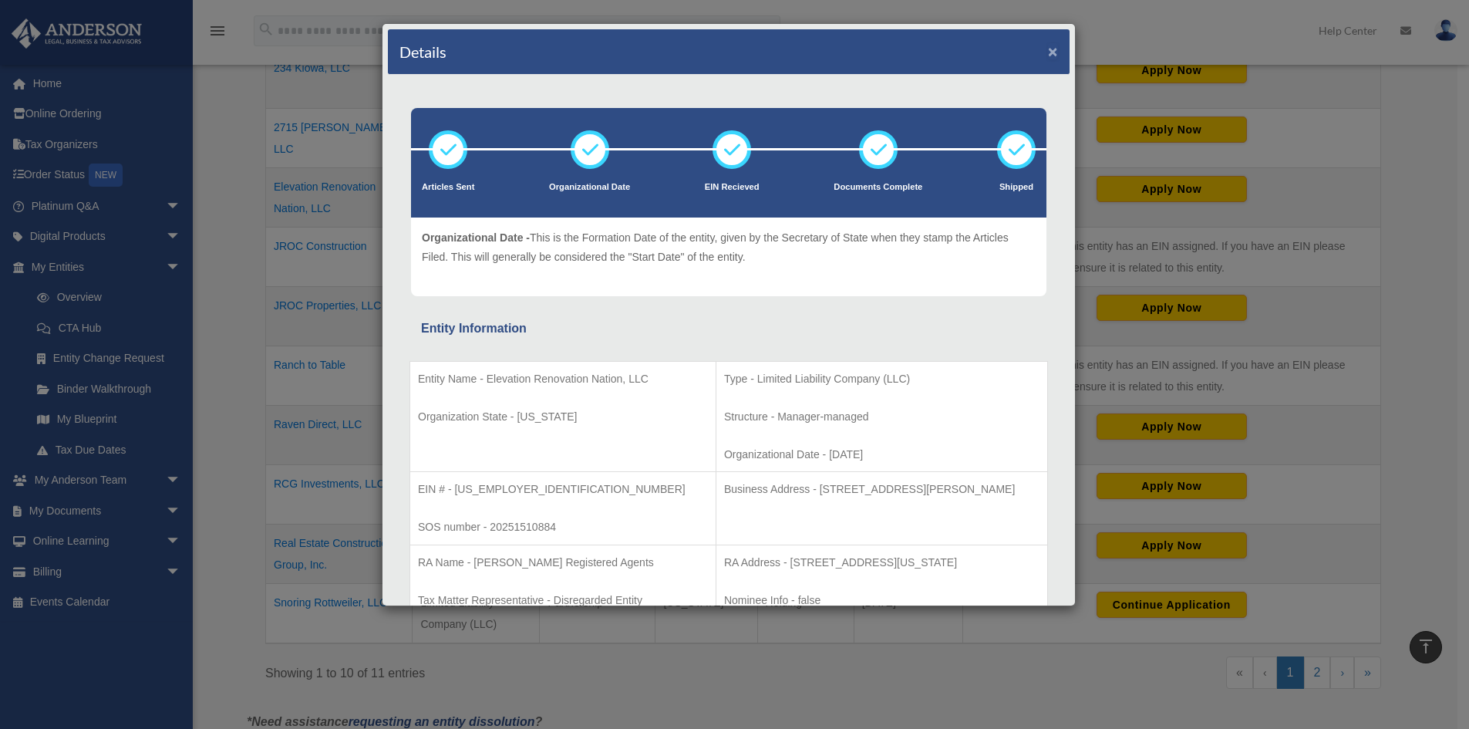
drag, startPoint x: 1042, startPoint y: 49, endPoint x: 662, endPoint y: 189, distance: 404.6
click at [1048, 49] on button "×" at bounding box center [1053, 51] width 10 height 16
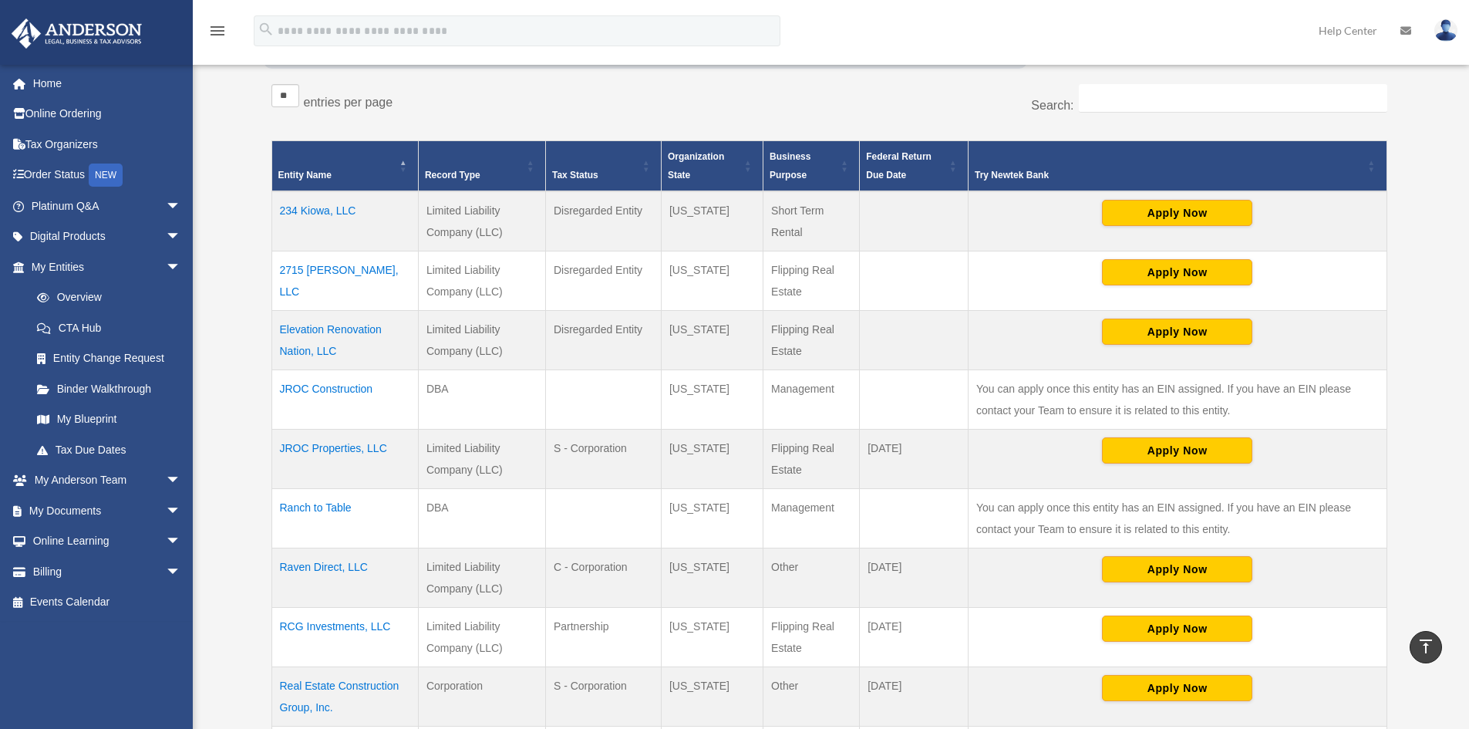
scroll to position [273, 0]
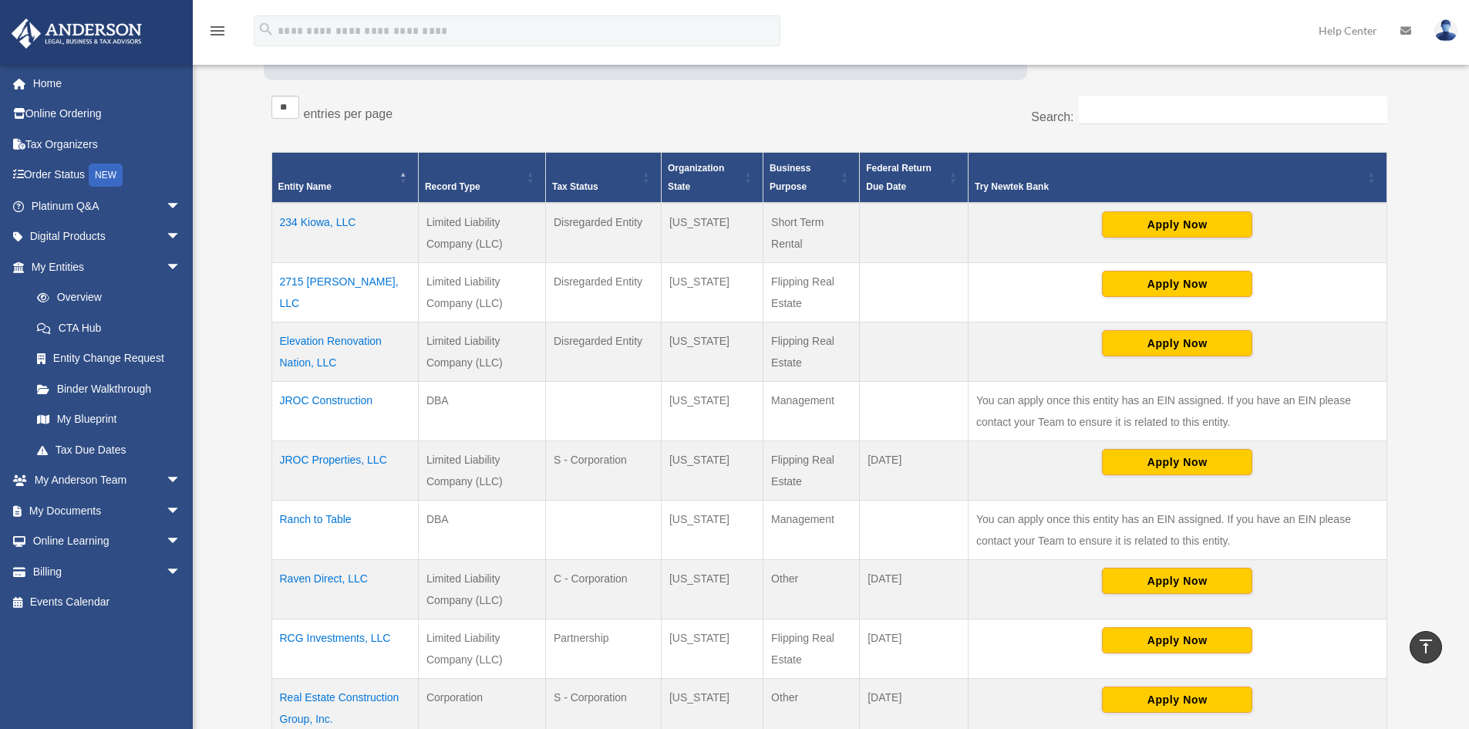
click at [332, 278] on td "2715 [PERSON_NAME], LLC" at bounding box center [344, 292] width 147 height 59
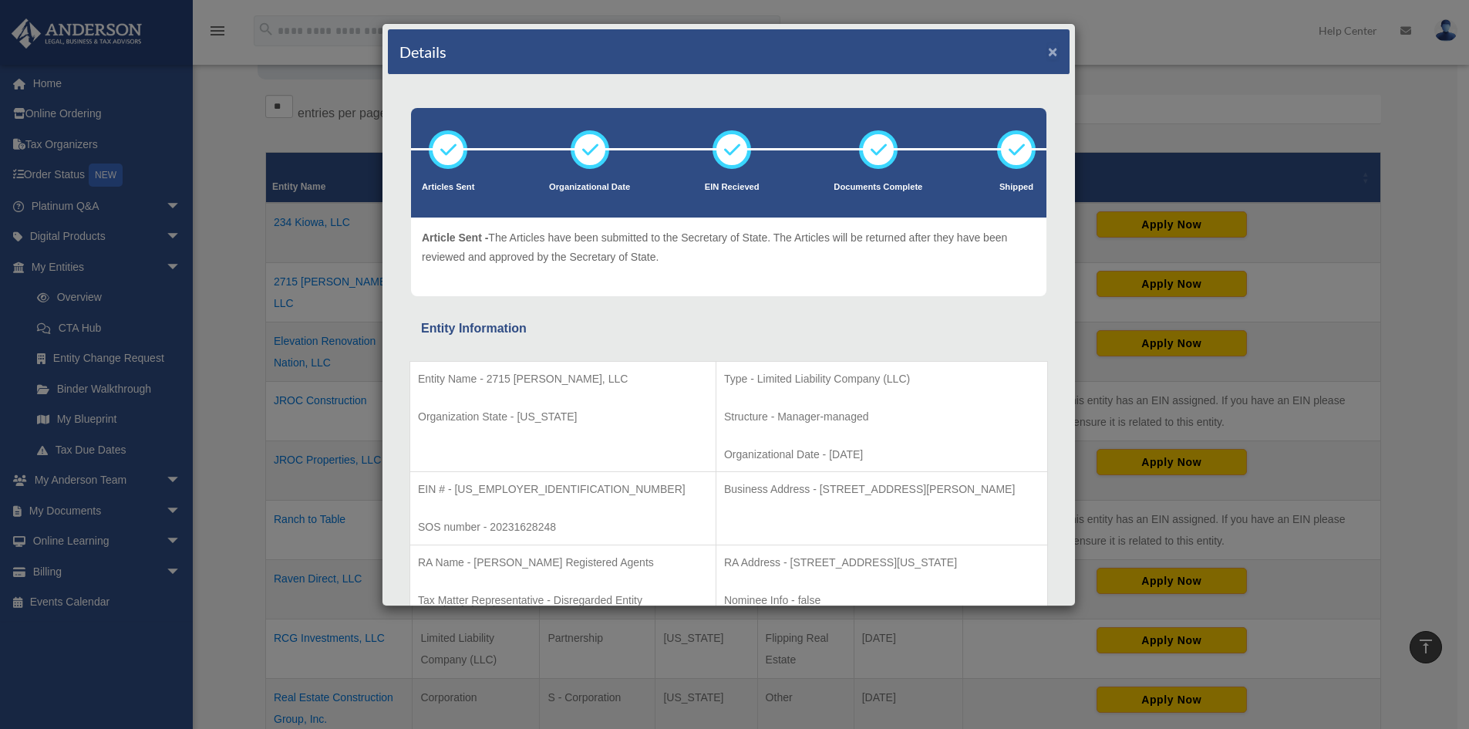
click at [1048, 52] on button "×" at bounding box center [1053, 51] width 10 height 16
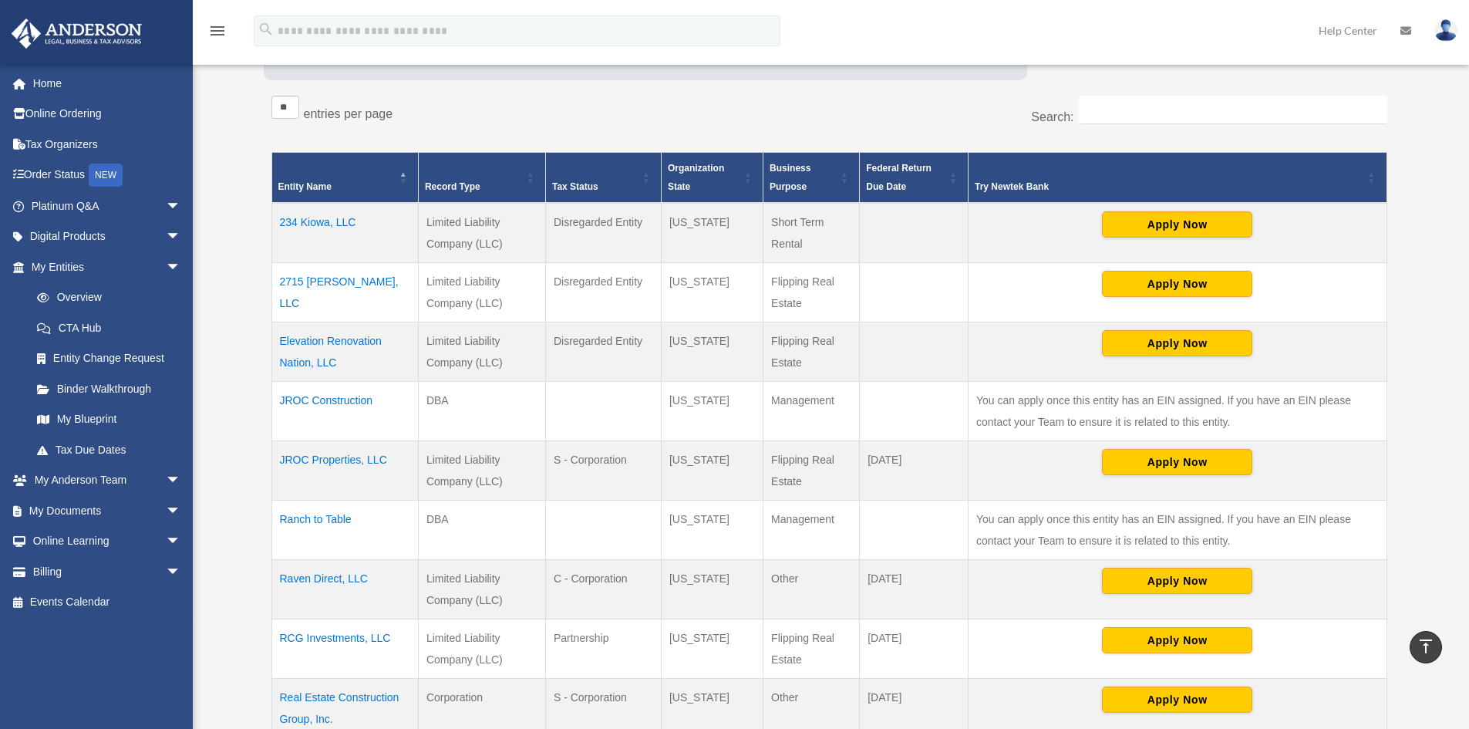
click at [308, 222] on td "234 Kiowa, LLC" at bounding box center [344, 233] width 147 height 60
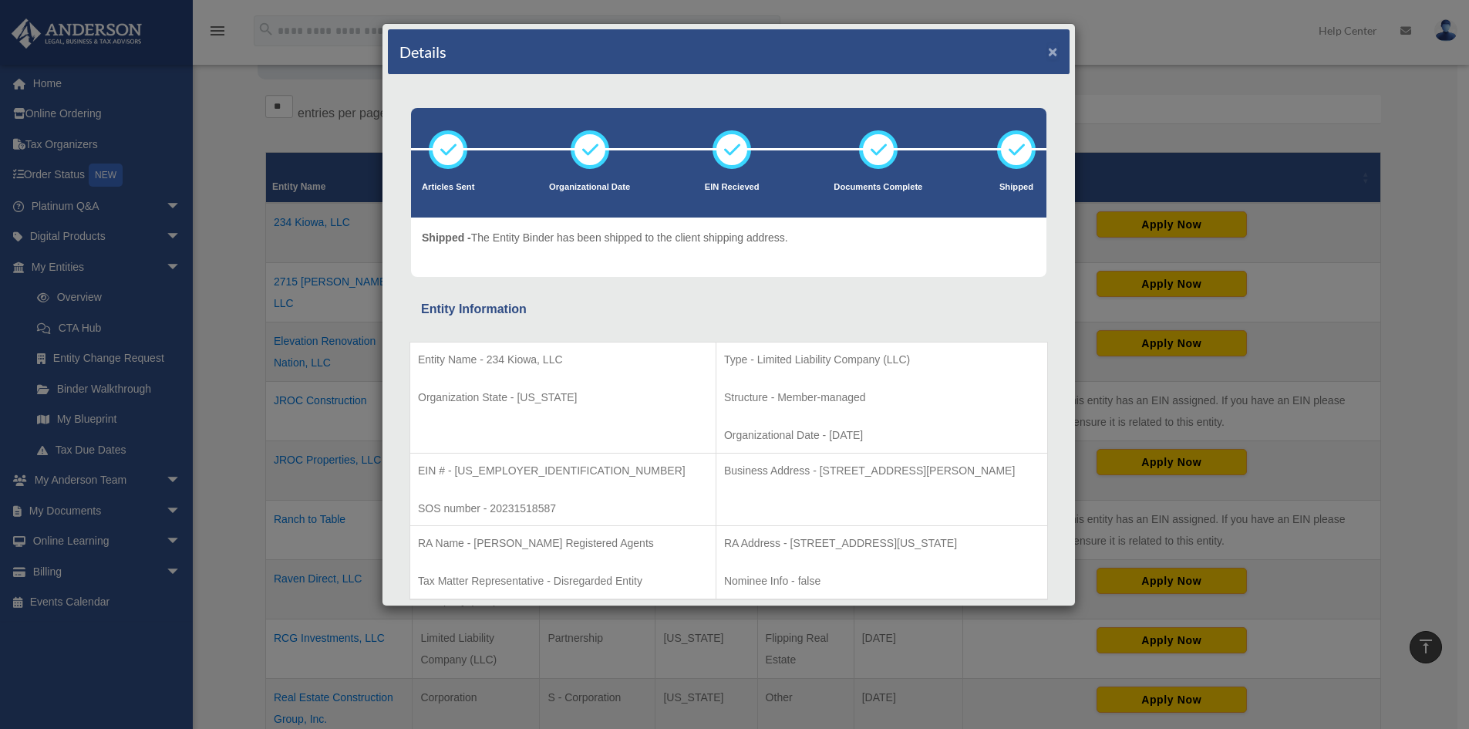
click at [1048, 52] on button "×" at bounding box center [1053, 51] width 10 height 16
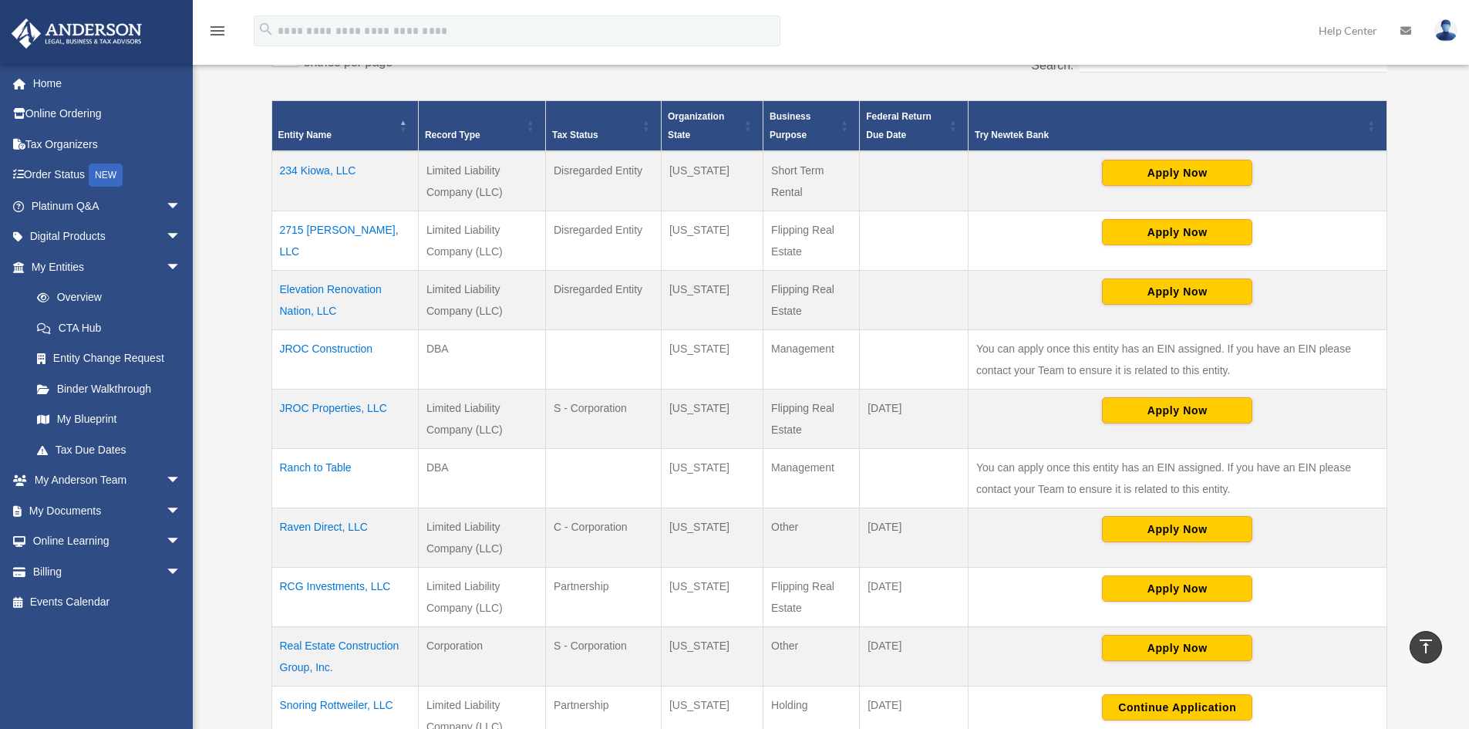
scroll to position [350, 0]
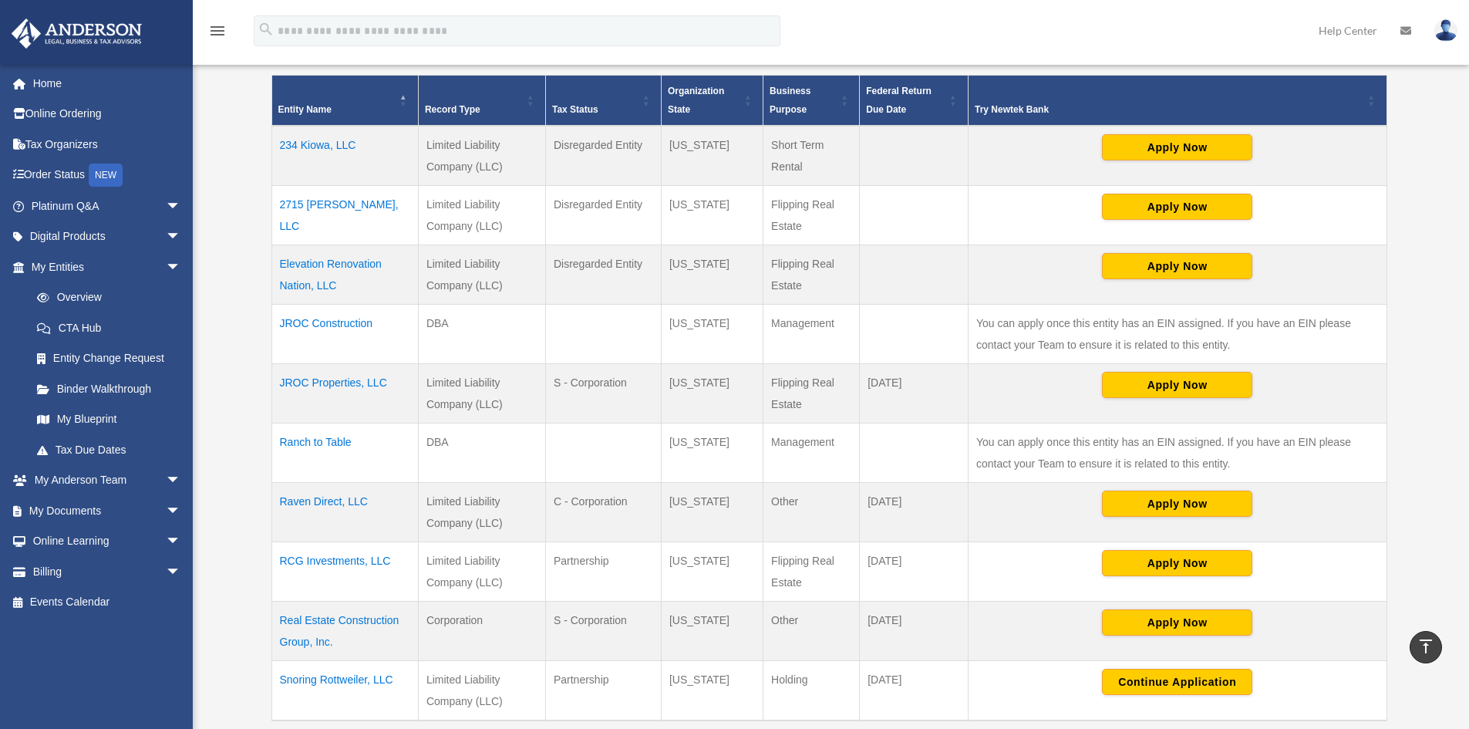
click at [359, 621] on td "Real Estate Construction Group, Inc." at bounding box center [344, 631] width 147 height 59
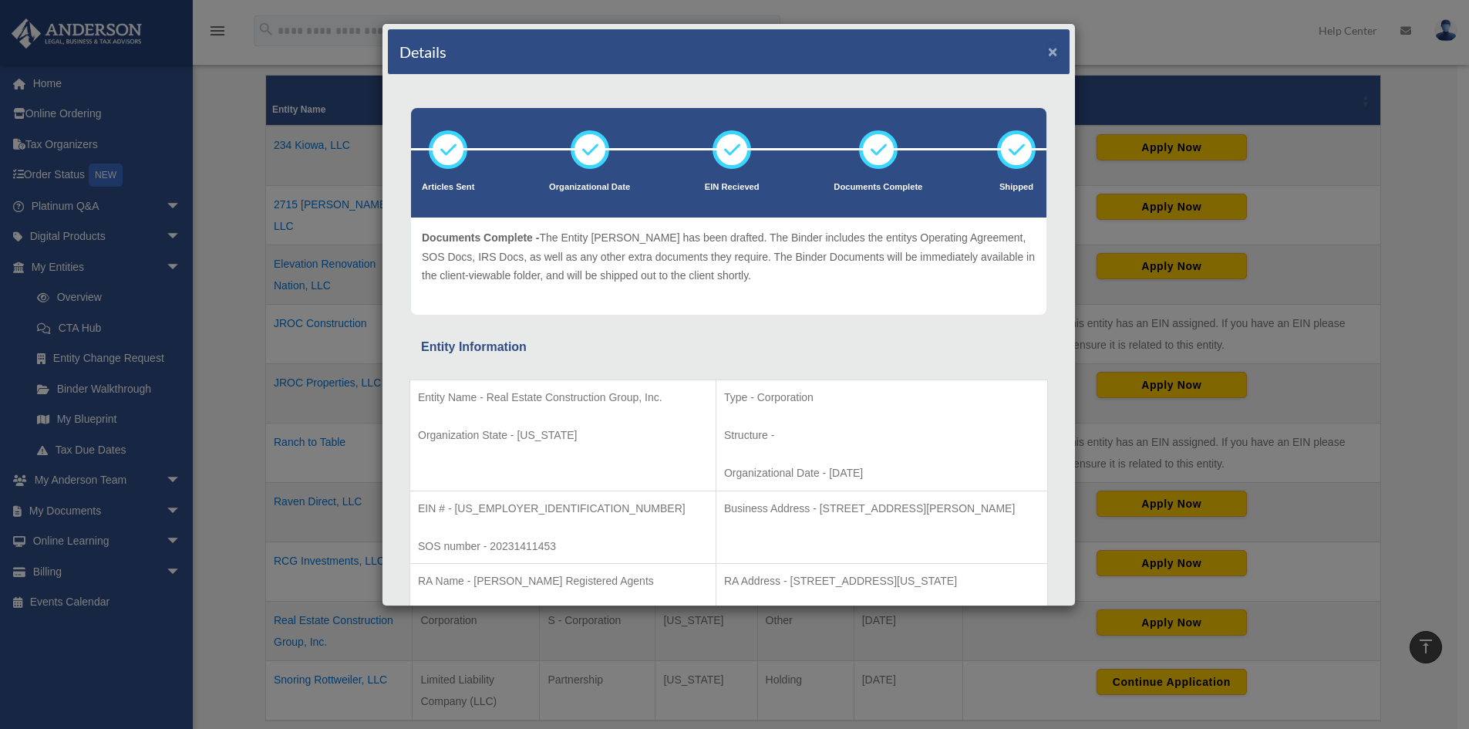
click at [1048, 50] on button "×" at bounding box center [1053, 51] width 10 height 16
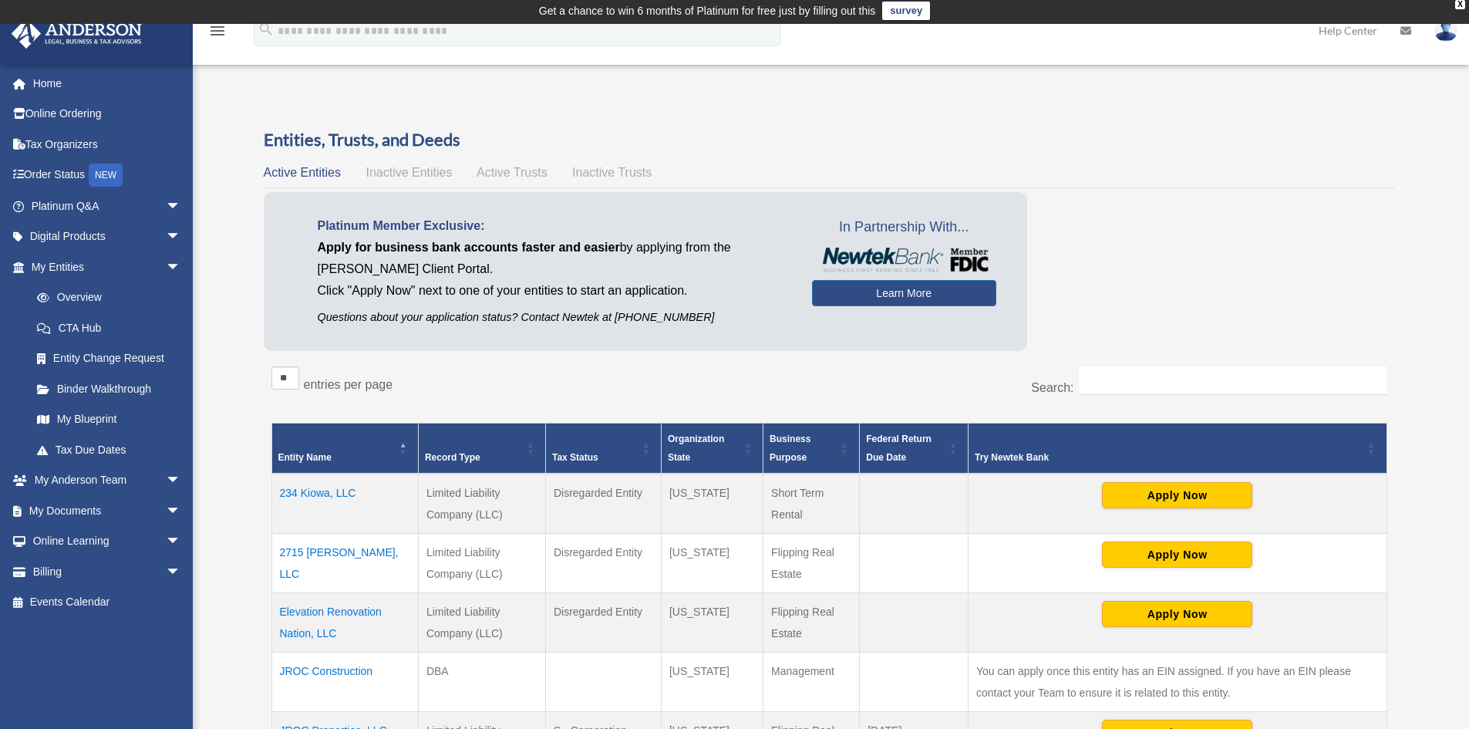
scroll to position [0, 0]
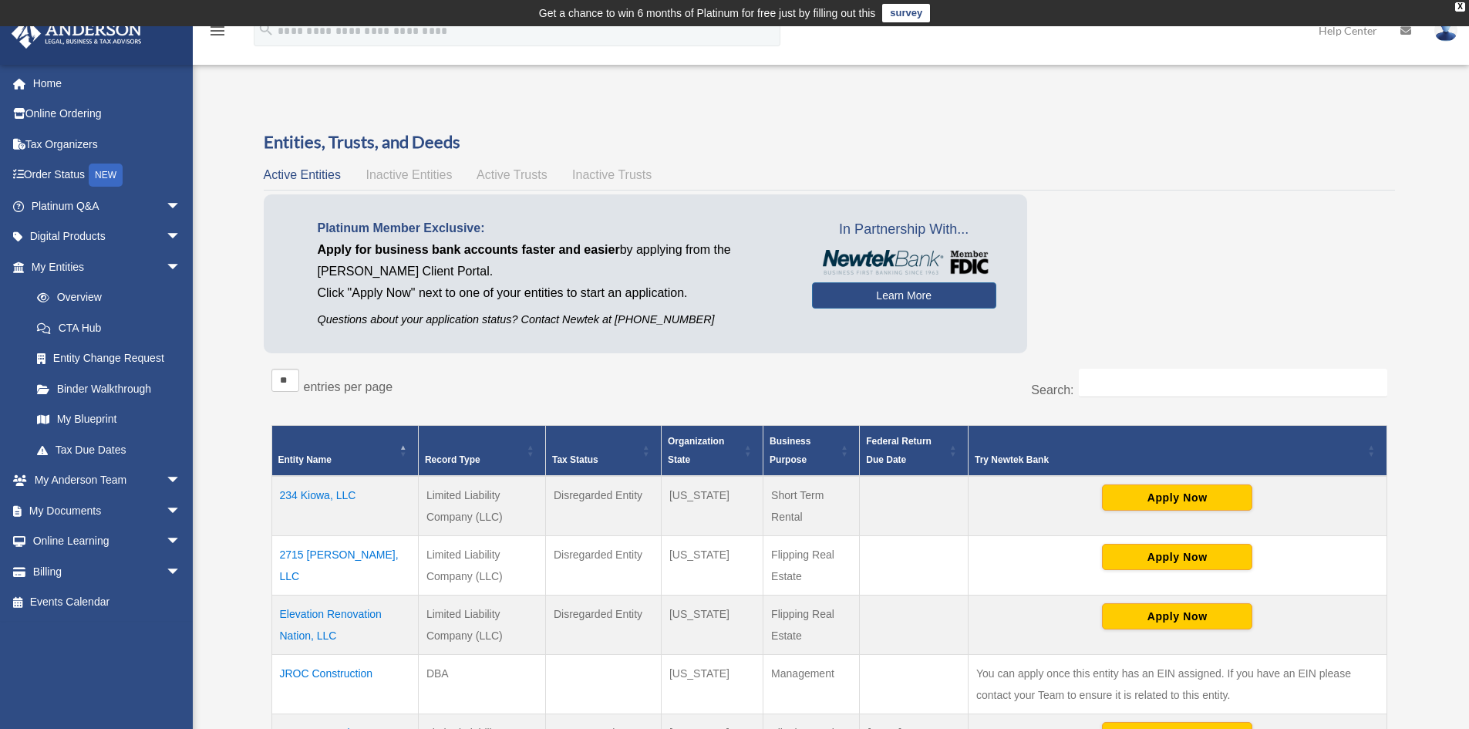
click at [433, 169] on span "Inactive Entities" at bounding box center [409, 174] width 86 height 13
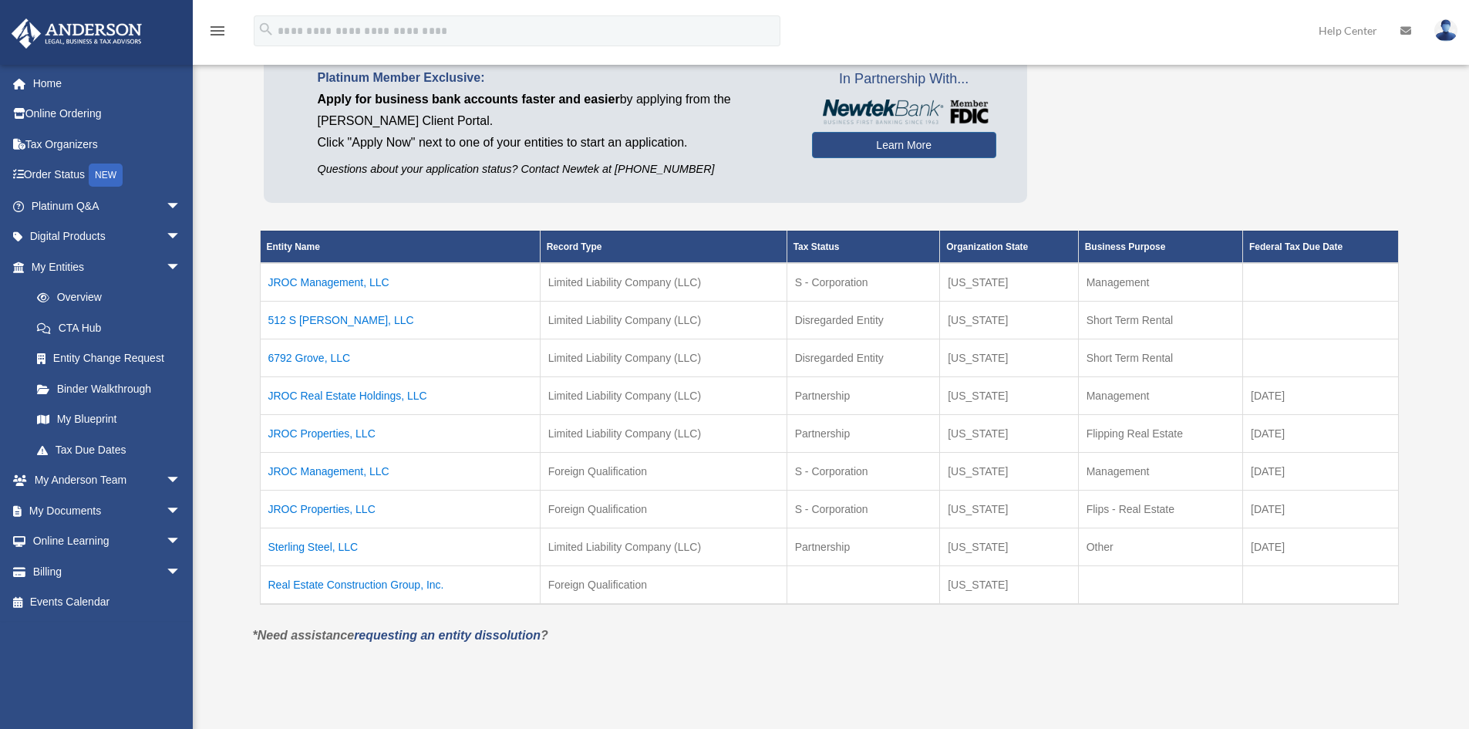
scroll to position [154, 0]
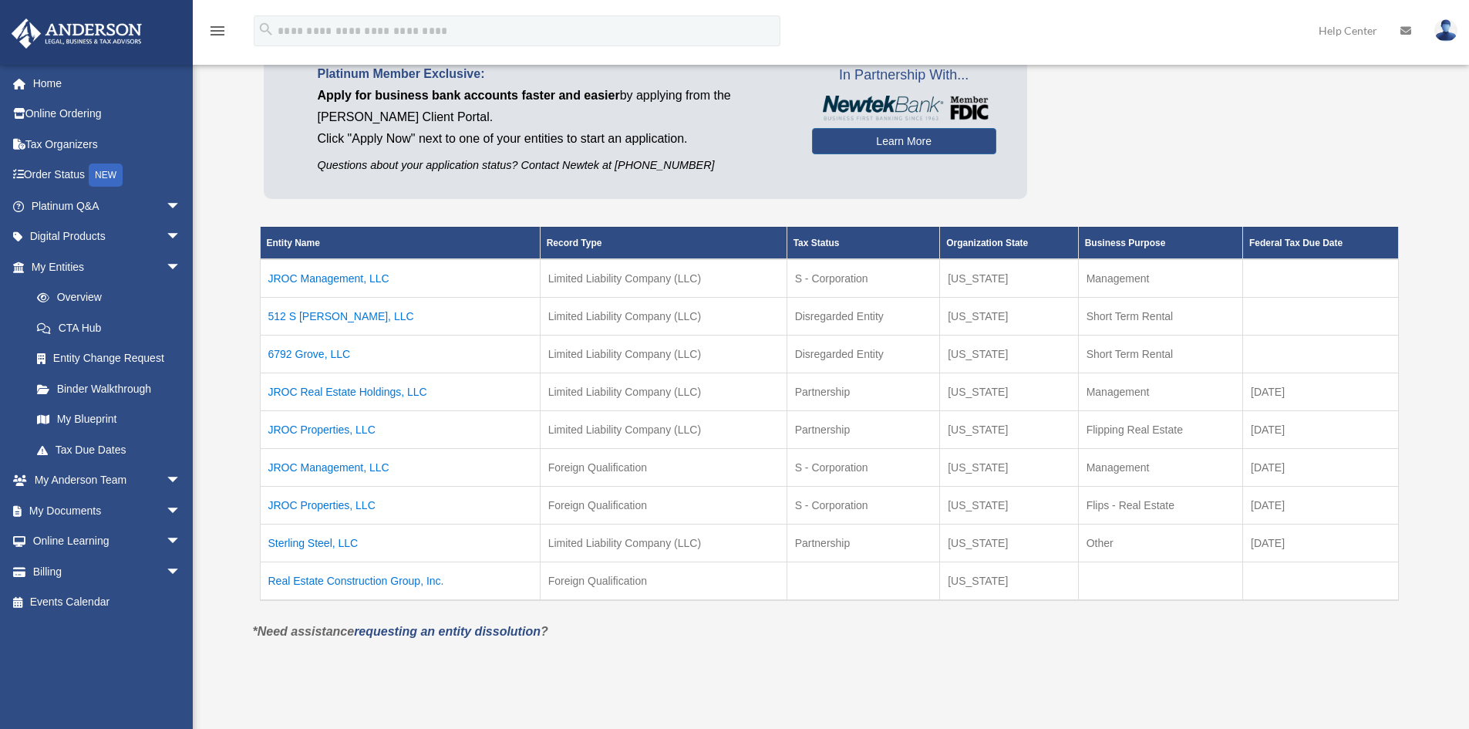
click at [359, 389] on td "JROC Real Estate Holdings, LLC" at bounding box center [400, 391] width 280 height 38
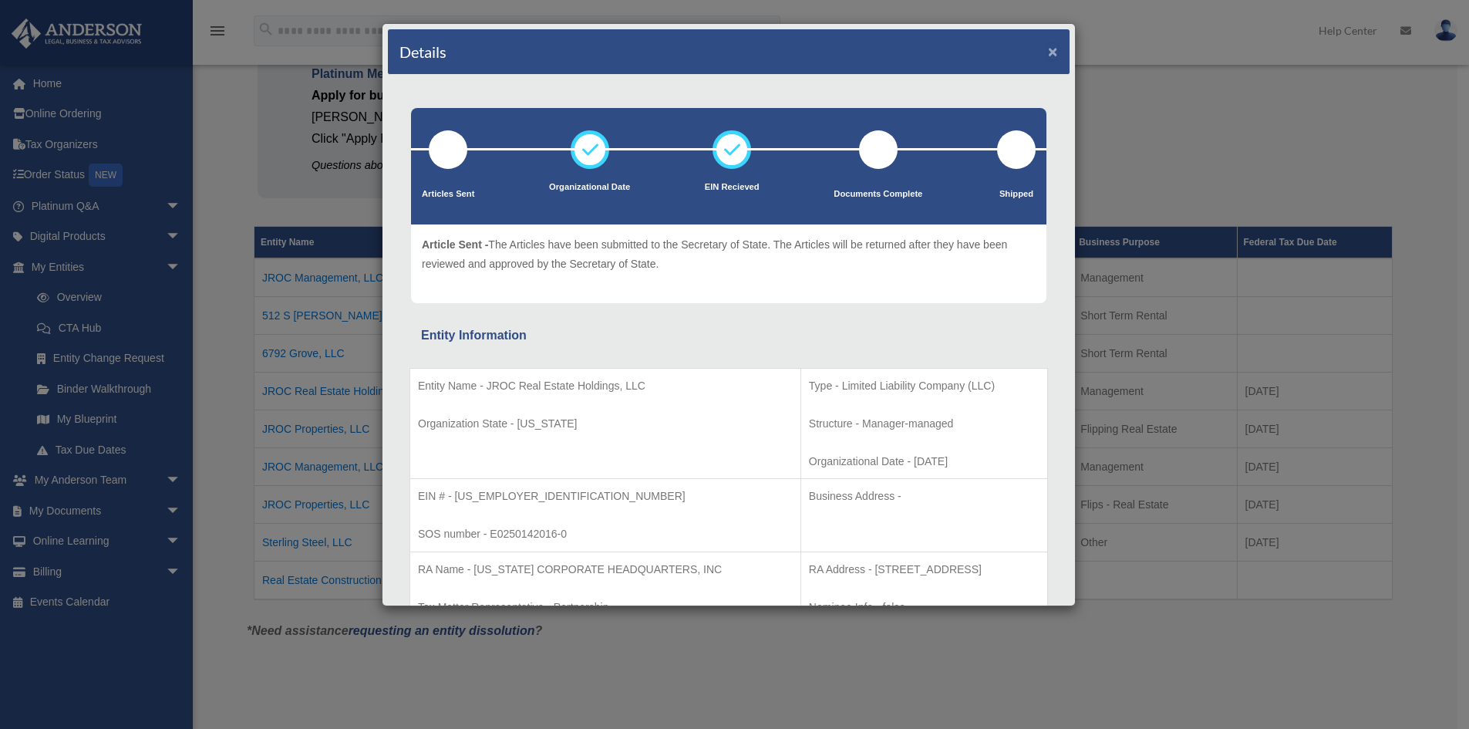
click at [1048, 55] on button "×" at bounding box center [1053, 51] width 10 height 16
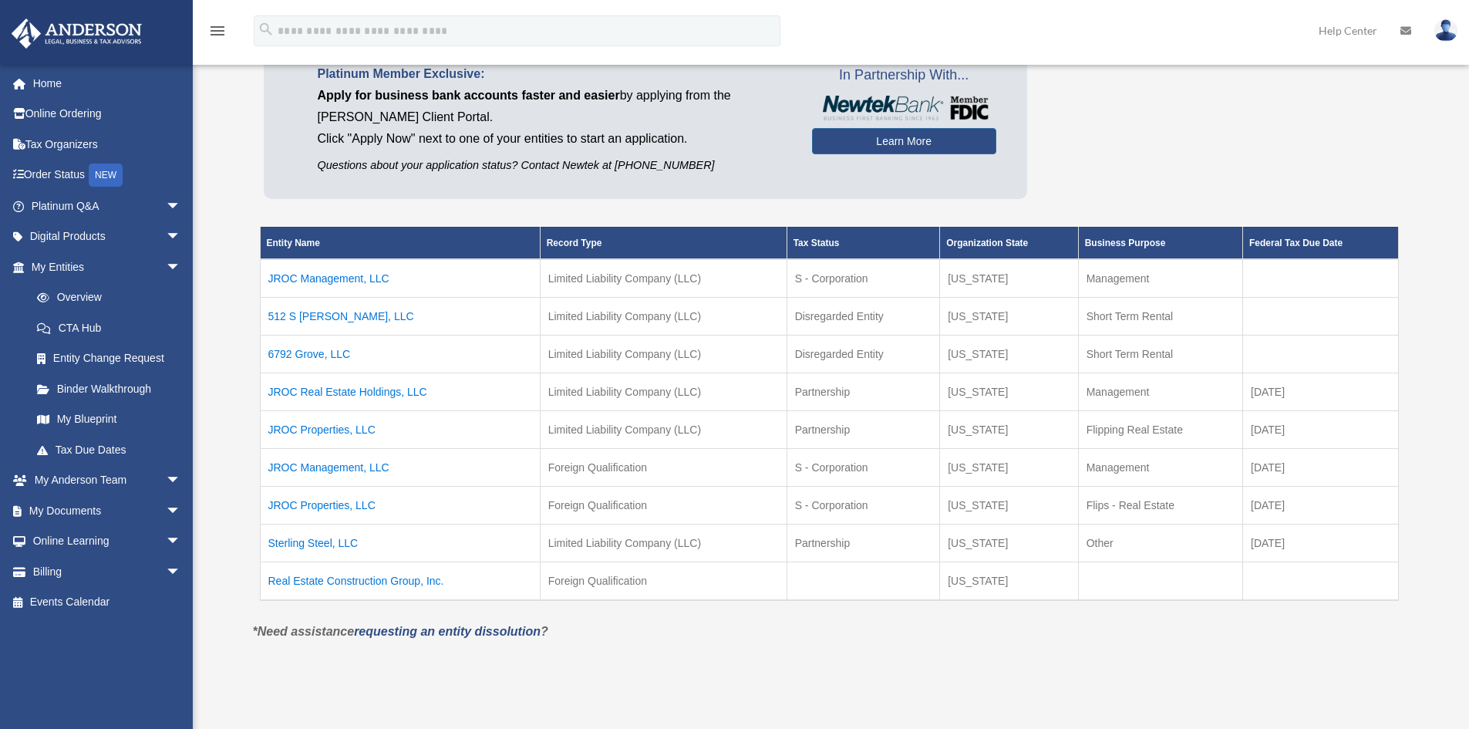
click at [302, 278] on td "JROC Management, LLC" at bounding box center [400, 278] width 280 height 39
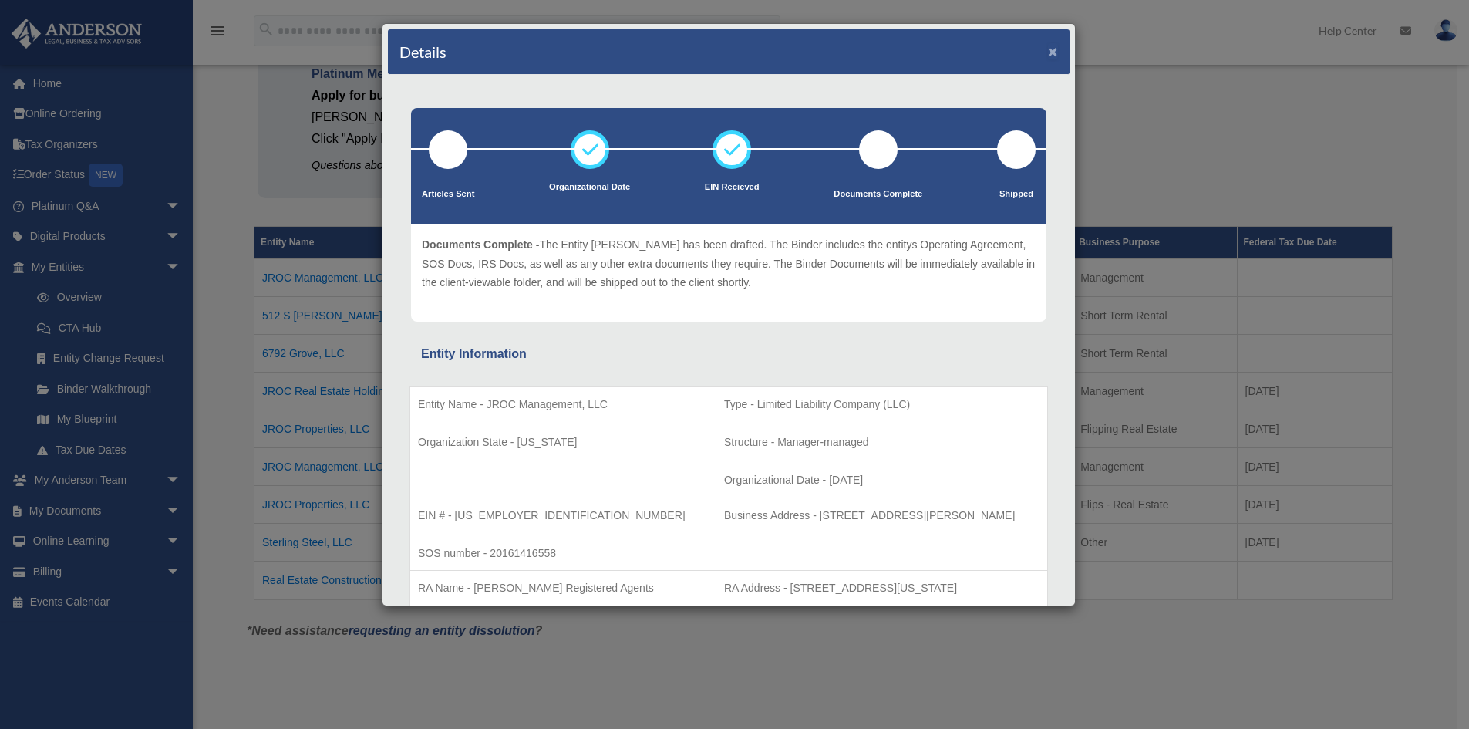
click at [1048, 50] on button "×" at bounding box center [1053, 51] width 10 height 16
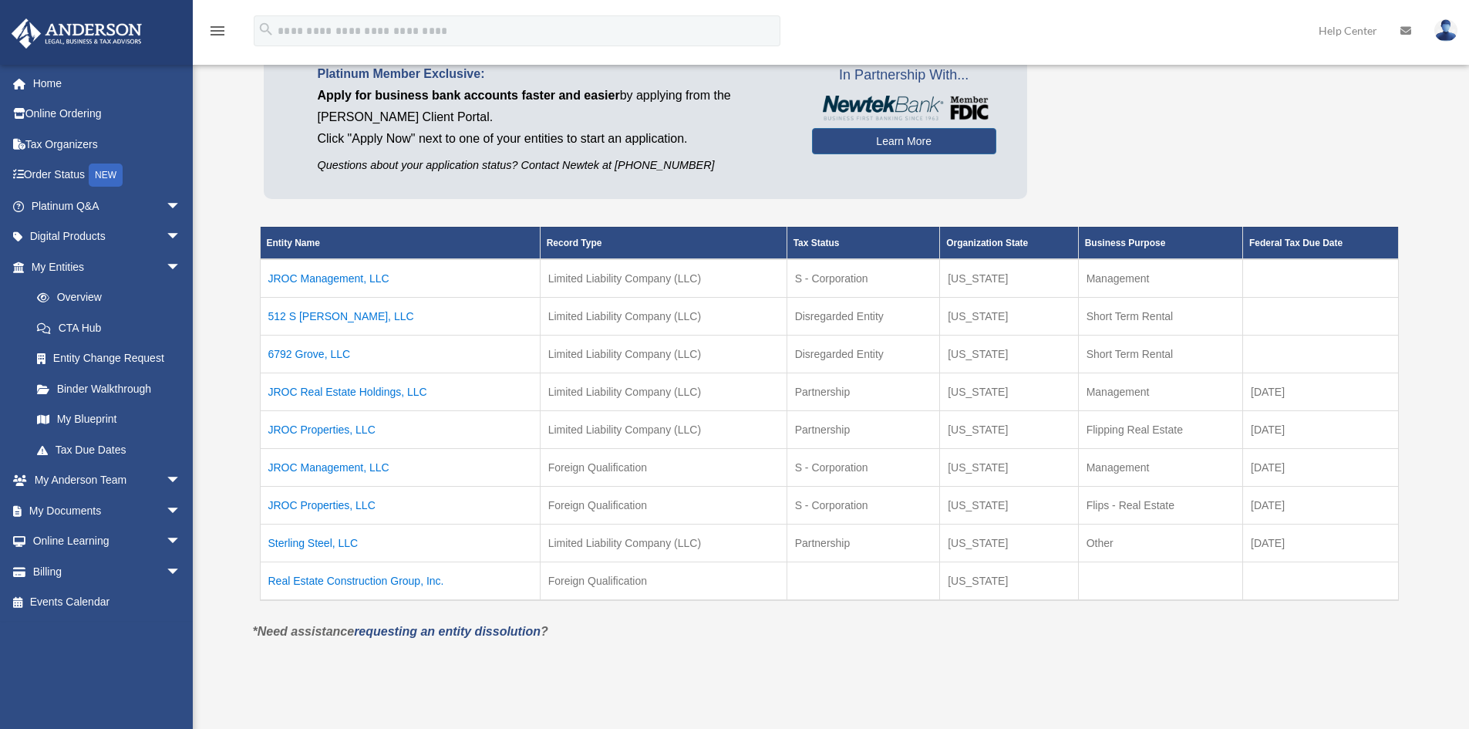
click at [335, 464] on td "JROC Management, LLC" at bounding box center [400, 467] width 280 height 38
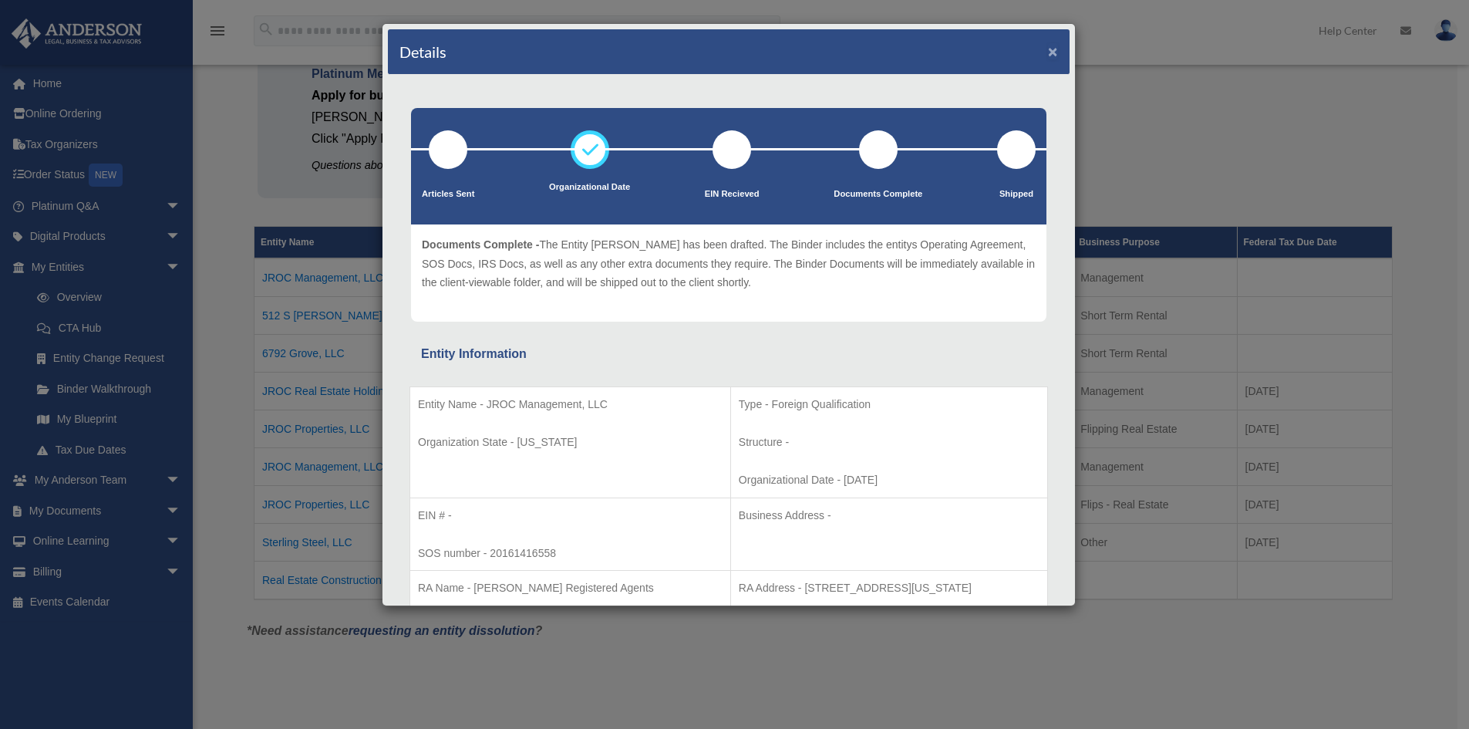
click at [1048, 51] on button "×" at bounding box center [1053, 51] width 10 height 16
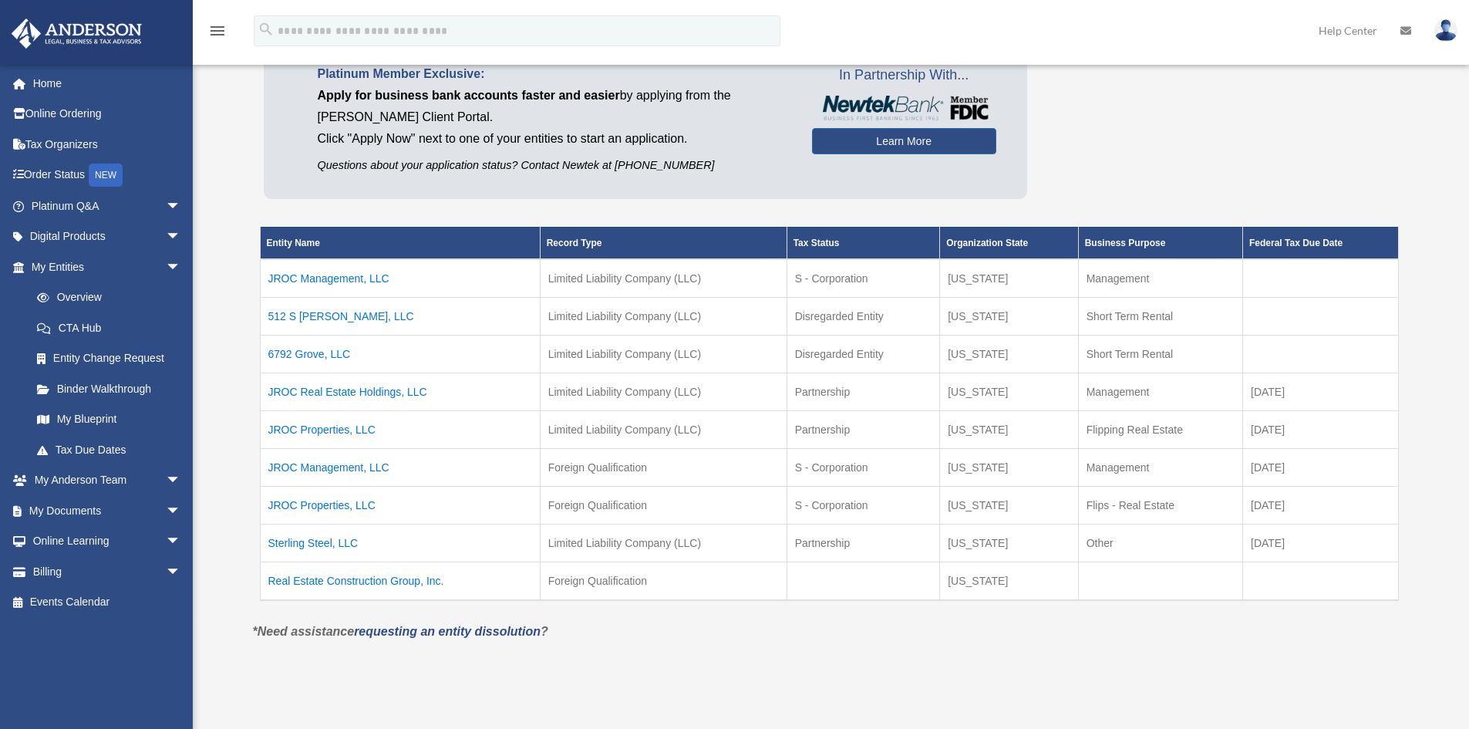
click at [328, 430] on td "JROC Properties, LLC" at bounding box center [400, 429] width 280 height 38
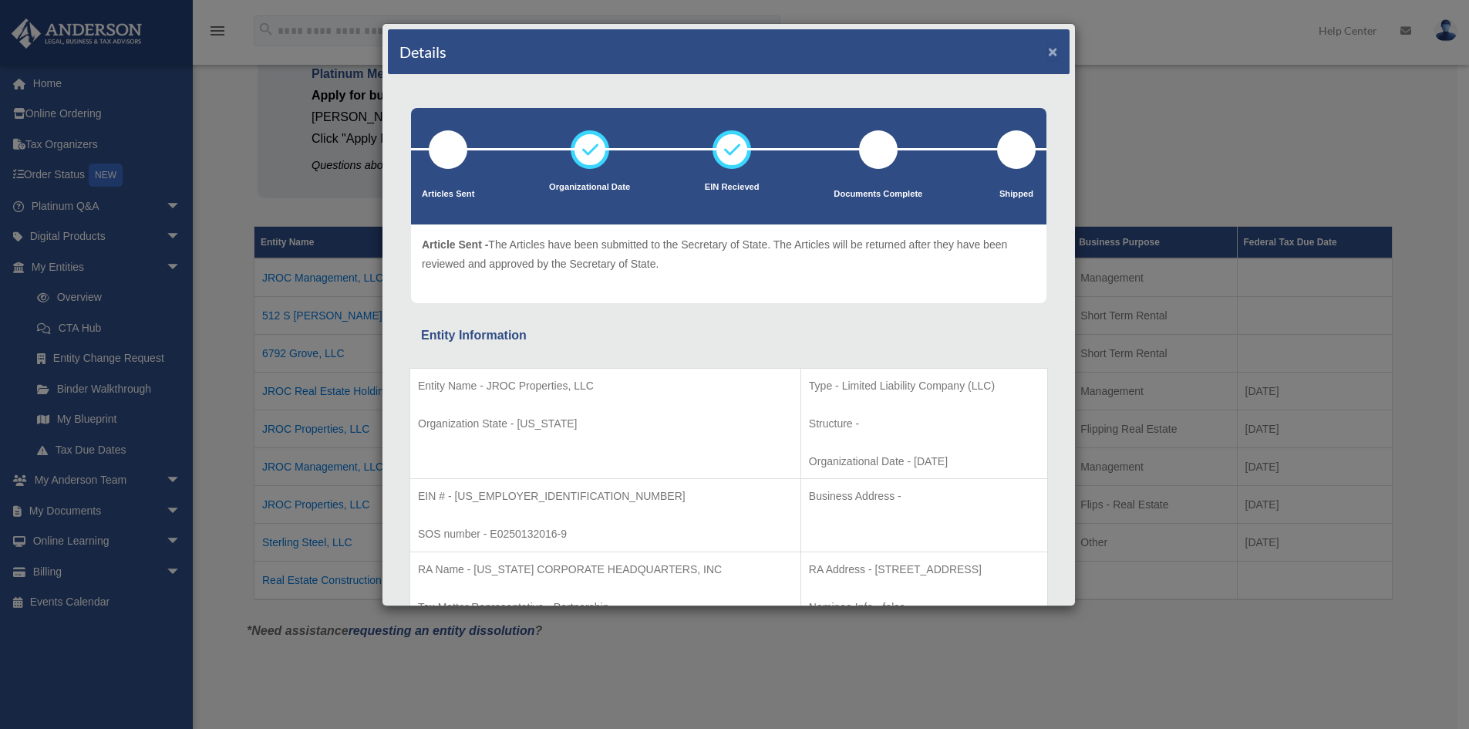
click at [1048, 53] on button "×" at bounding box center [1053, 51] width 10 height 16
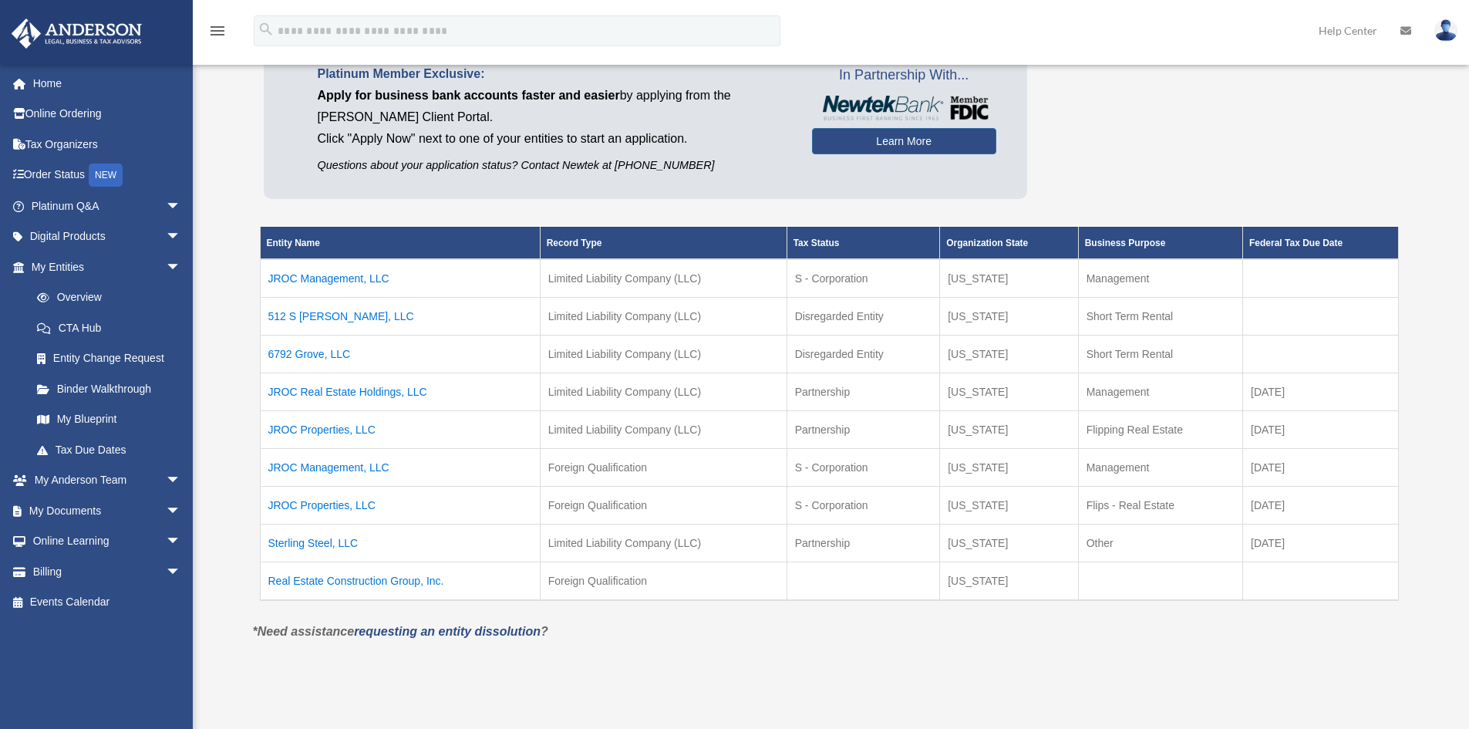
scroll to position [0, 0]
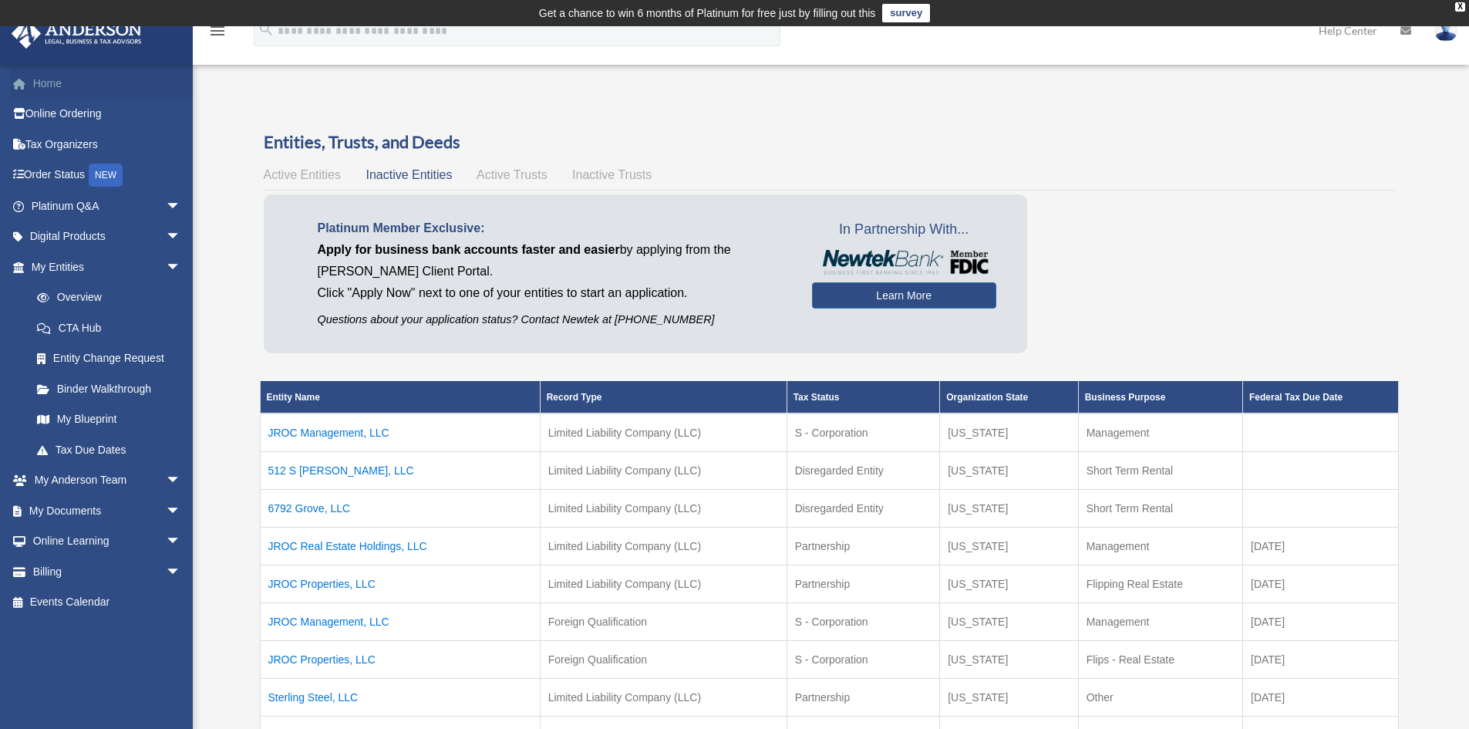
click at [61, 90] on link "Home" at bounding box center [108, 83] width 194 height 31
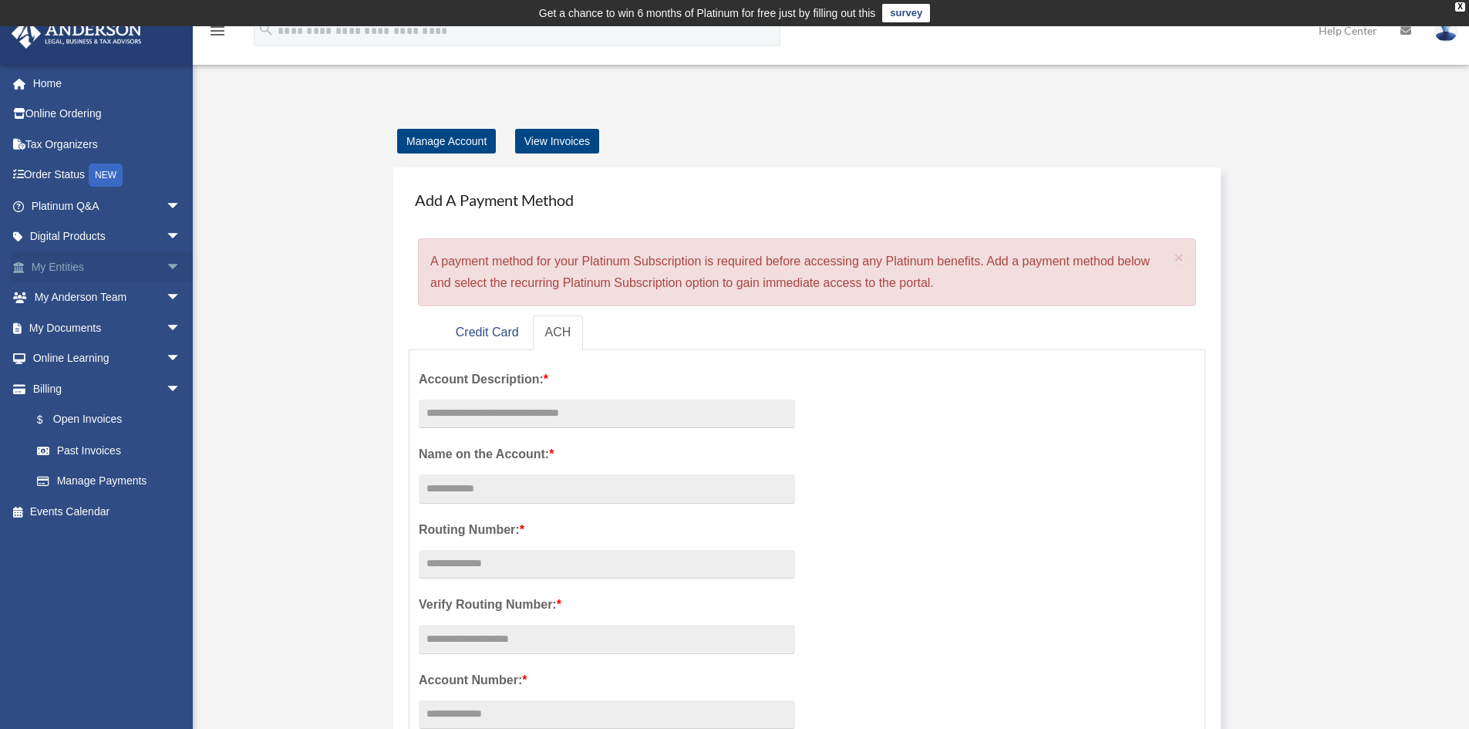
click at [168, 272] on span "arrow_drop_down" at bounding box center [181, 267] width 31 height 32
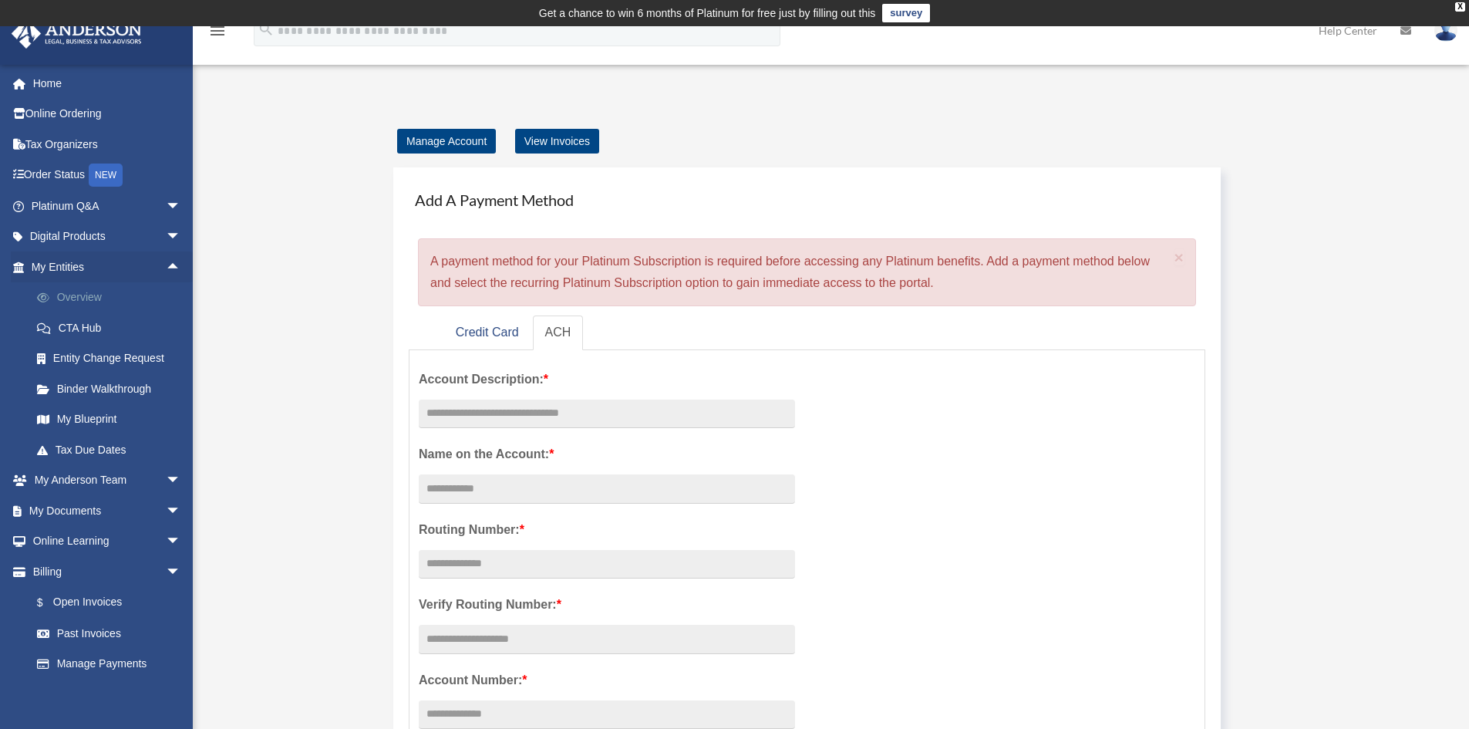
click at [87, 292] on link "Overview" at bounding box center [113, 297] width 183 height 31
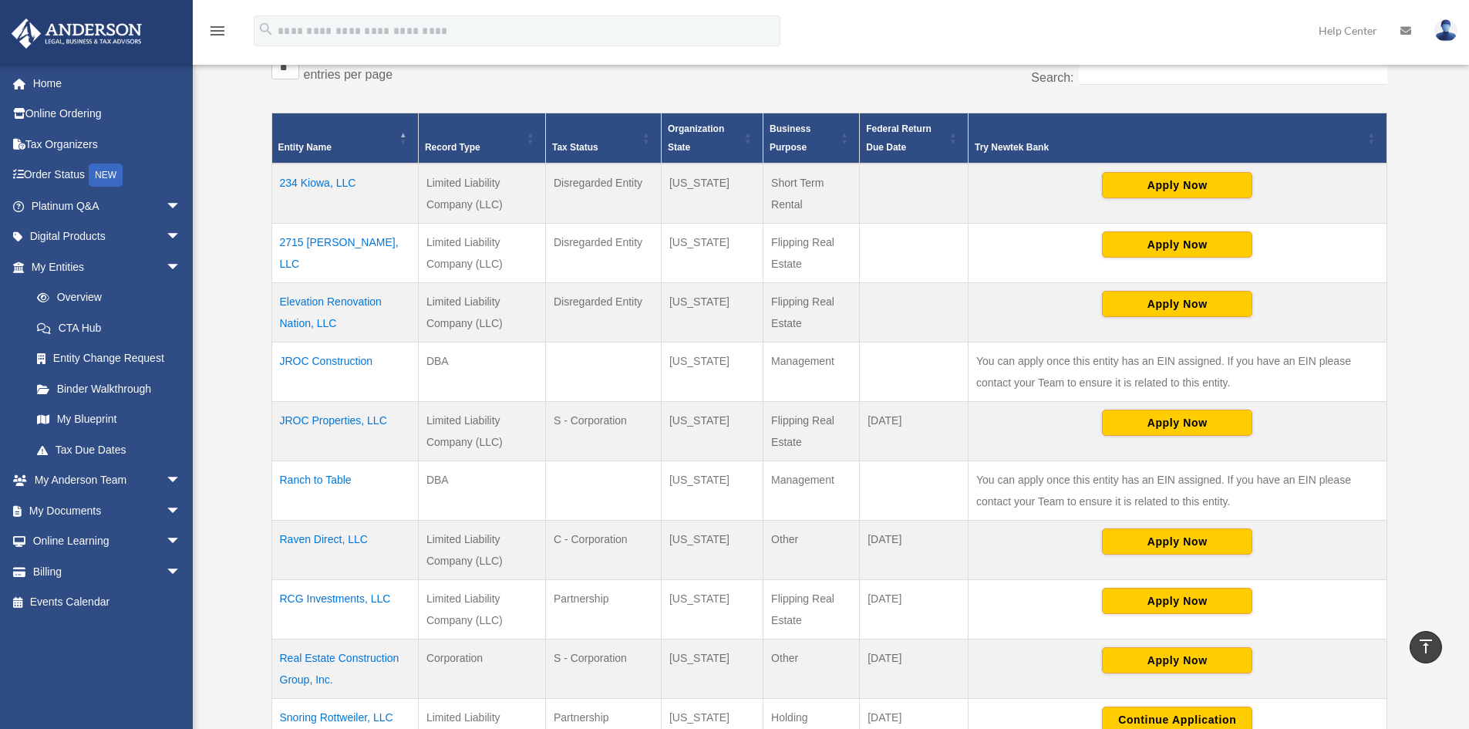
scroll to position [412, 0]
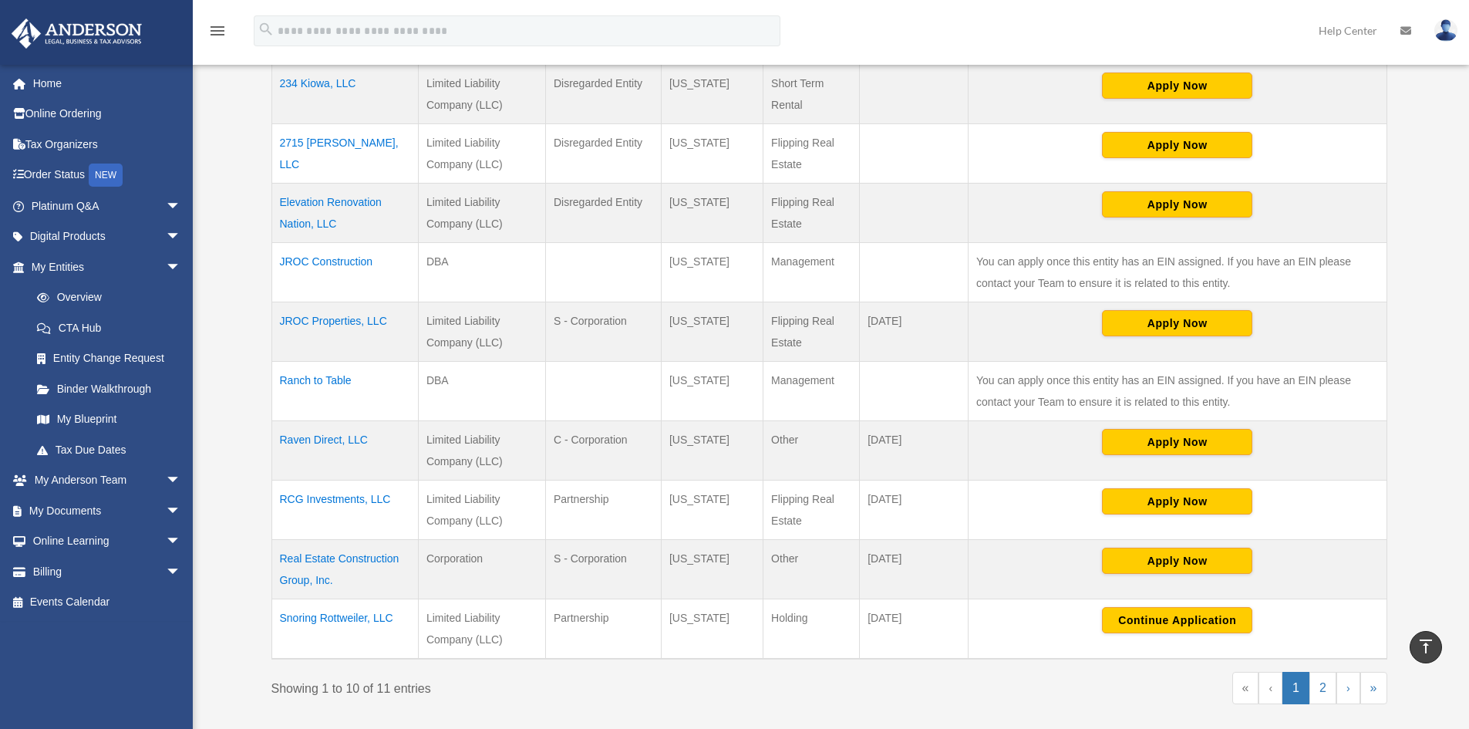
click at [332, 557] on td "Real Estate Construction Group, Inc." at bounding box center [344, 569] width 147 height 59
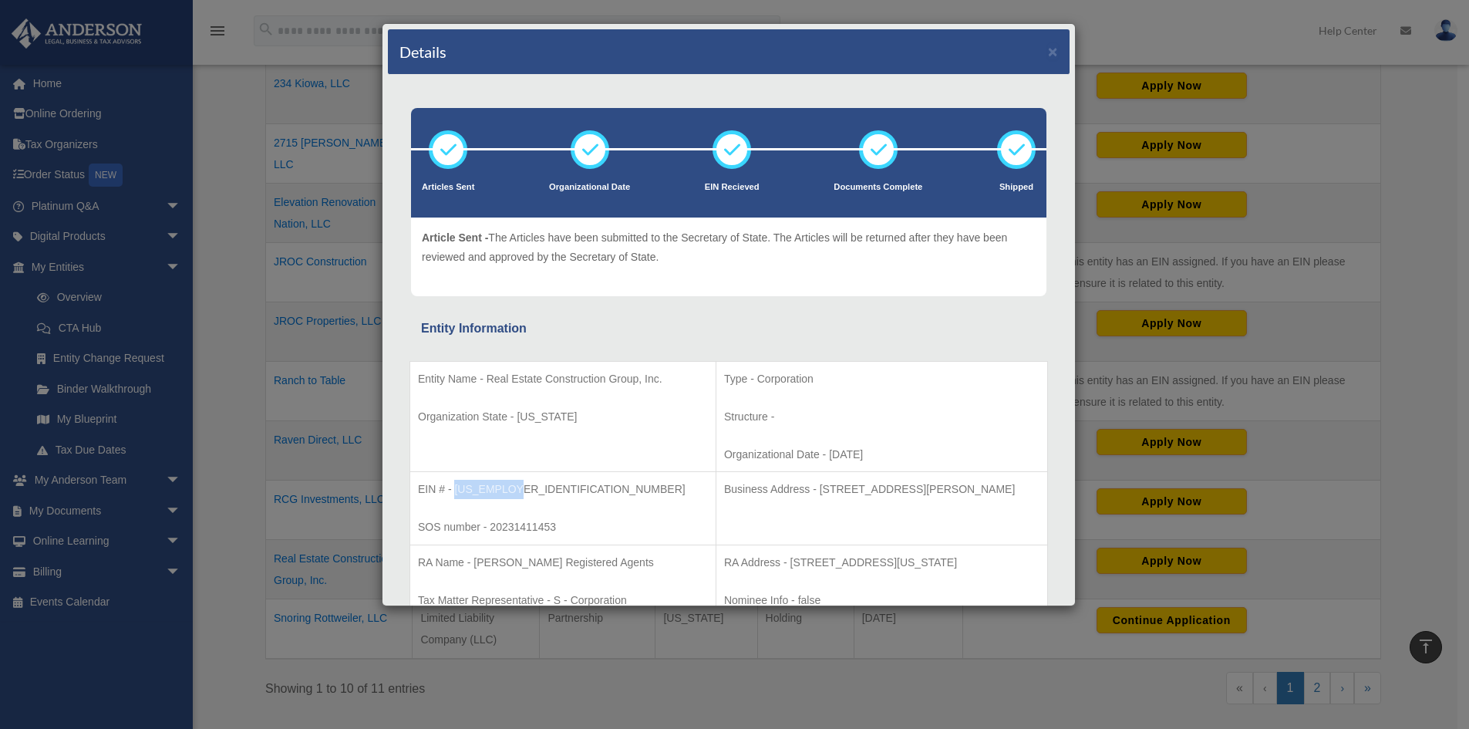
drag, startPoint x: 515, startPoint y: 489, endPoint x: 457, endPoint y: 492, distance: 58.7
click at [457, 492] on p "EIN # - [US_EMPLOYER_IDENTIFICATION_NUMBER]" at bounding box center [563, 489] width 290 height 19
copy p "[US_EMPLOYER_IDENTIFICATION_NUMBER]"
drag, startPoint x: 1044, startPoint y: 61, endPoint x: 1030, endPoint y: 1, distance: 61.7
click at [1043, 59] on div "Details ×" at bounding box center [729, 52] width 682 height 46
